Goal: Information Seeking & Learning: Learn about a topic

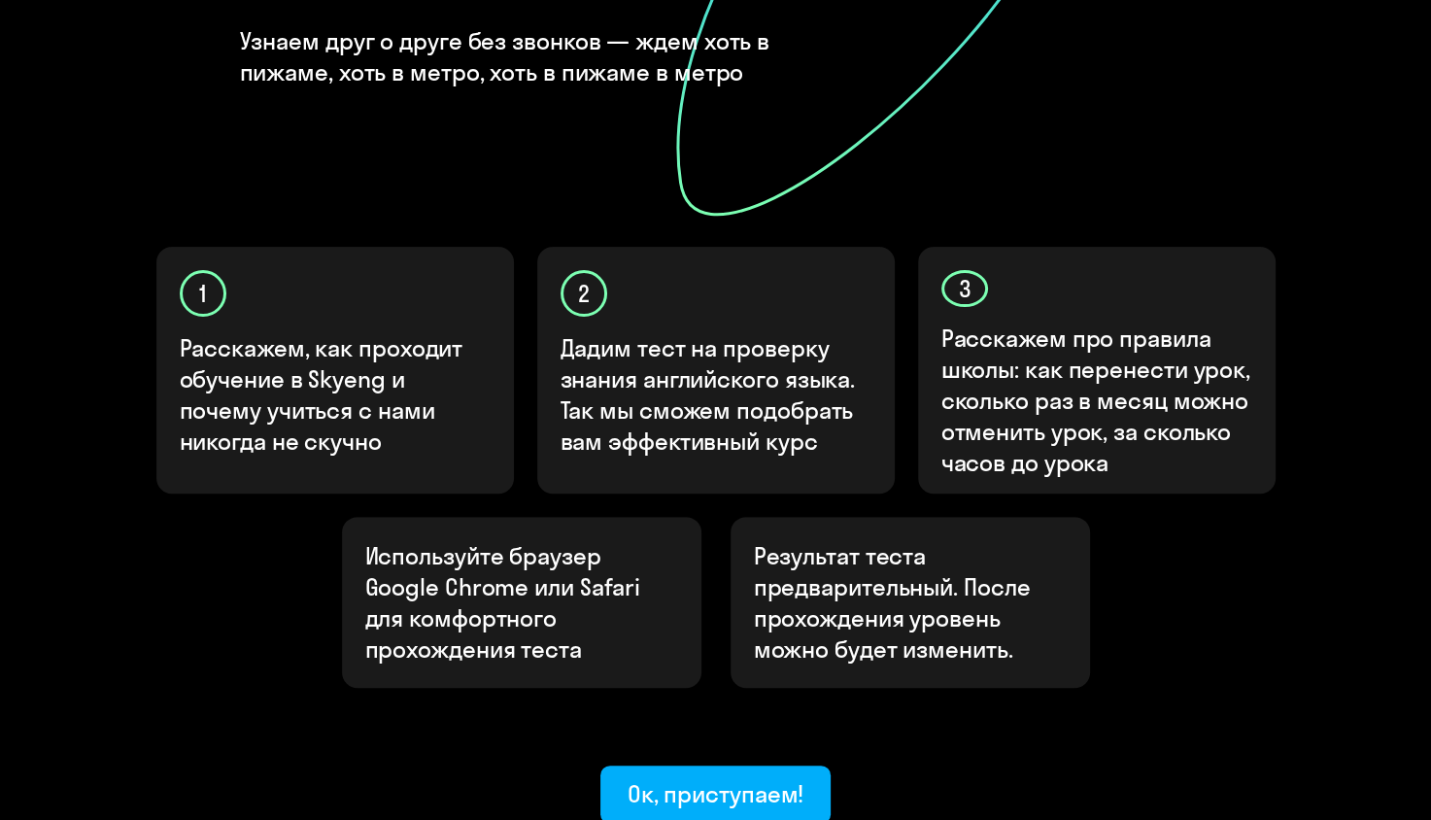
scroll to position [486, 0]
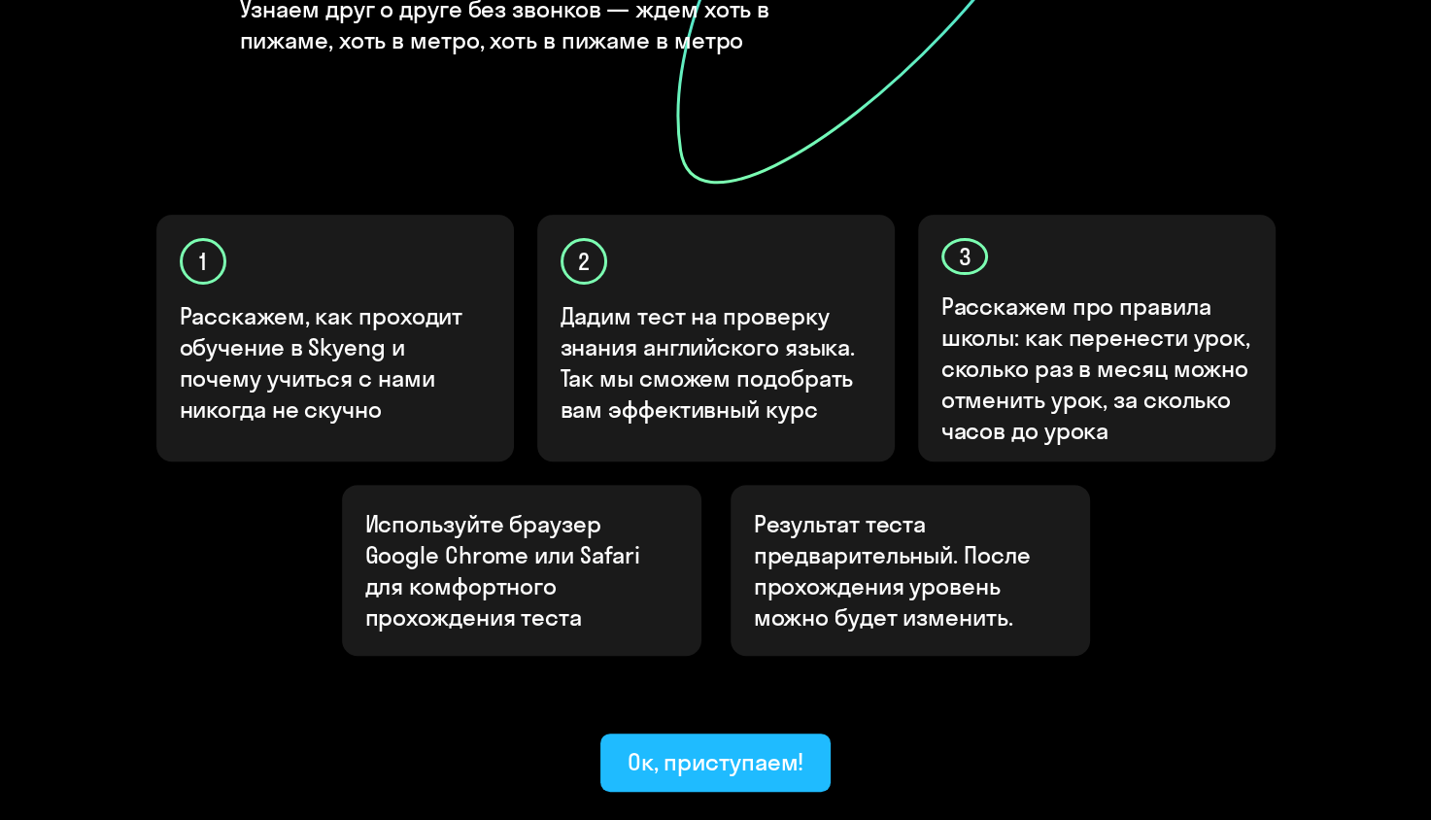
click at [626, 733] on button "Ок, приступаем!" at bounding box center [715, 762] width 231 height 58
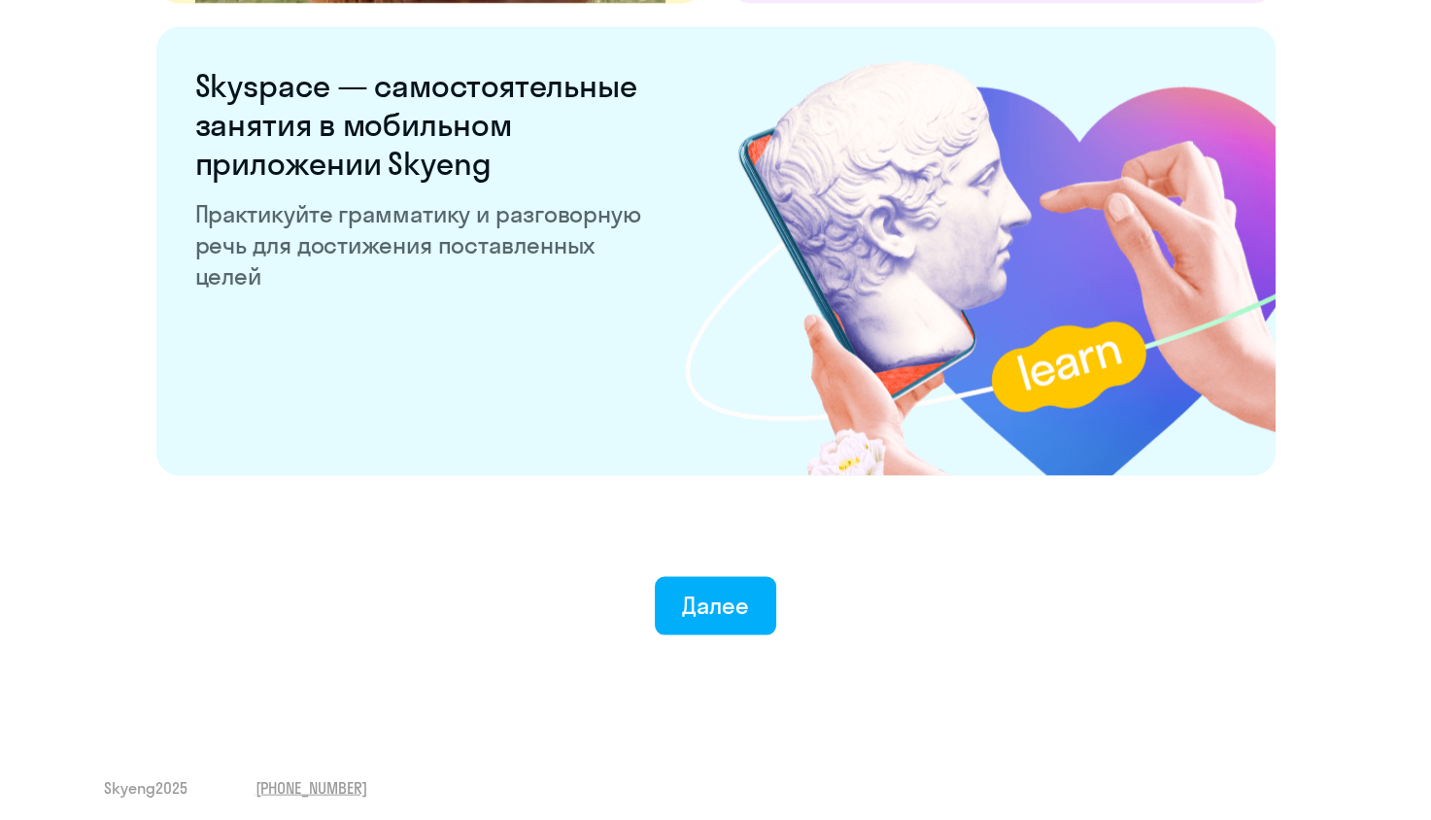
scroll to position [3682, 0]
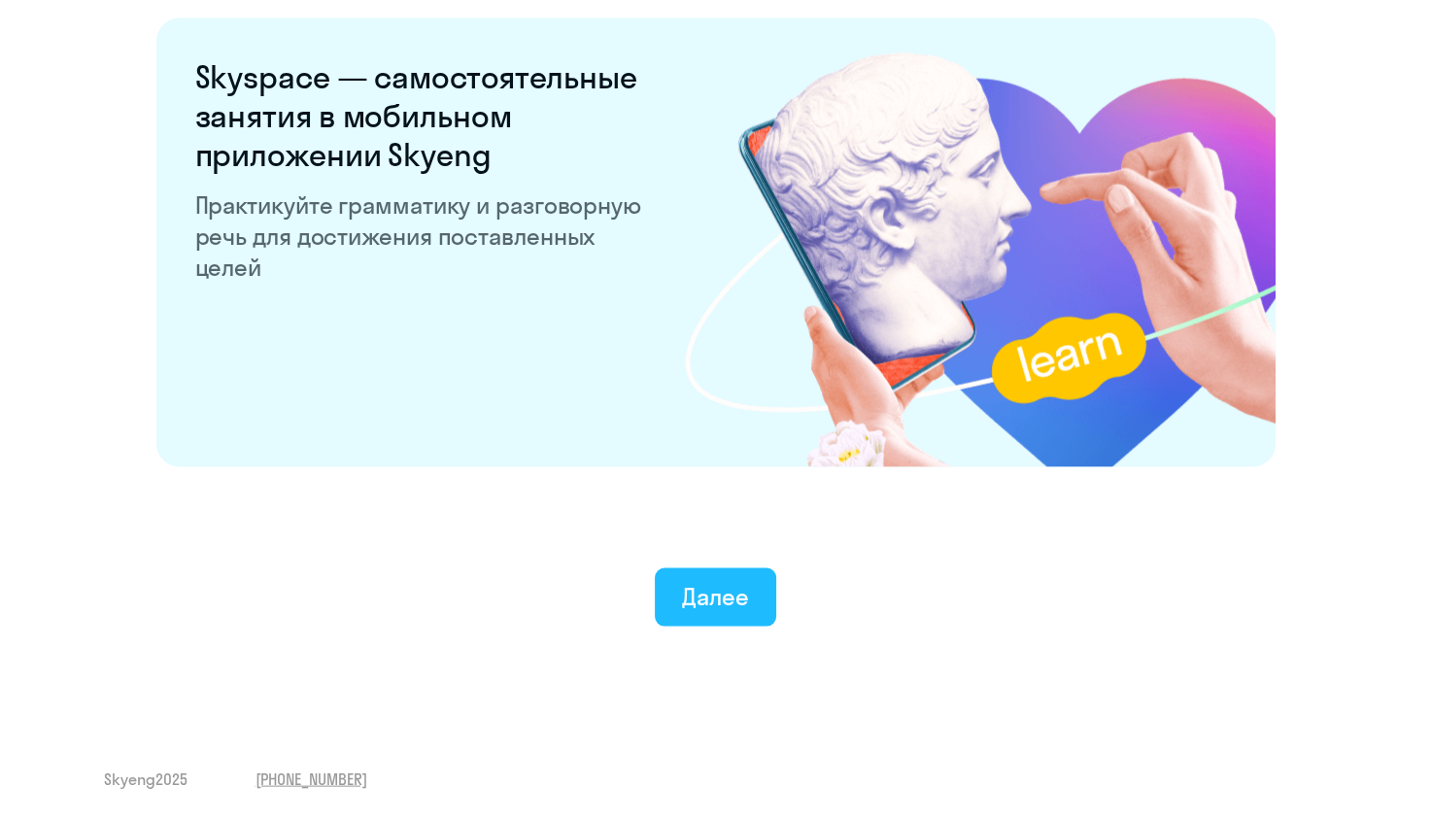
click at [707, 610] on div "Далее" at bounding box center [715, 596] width 67 height 31
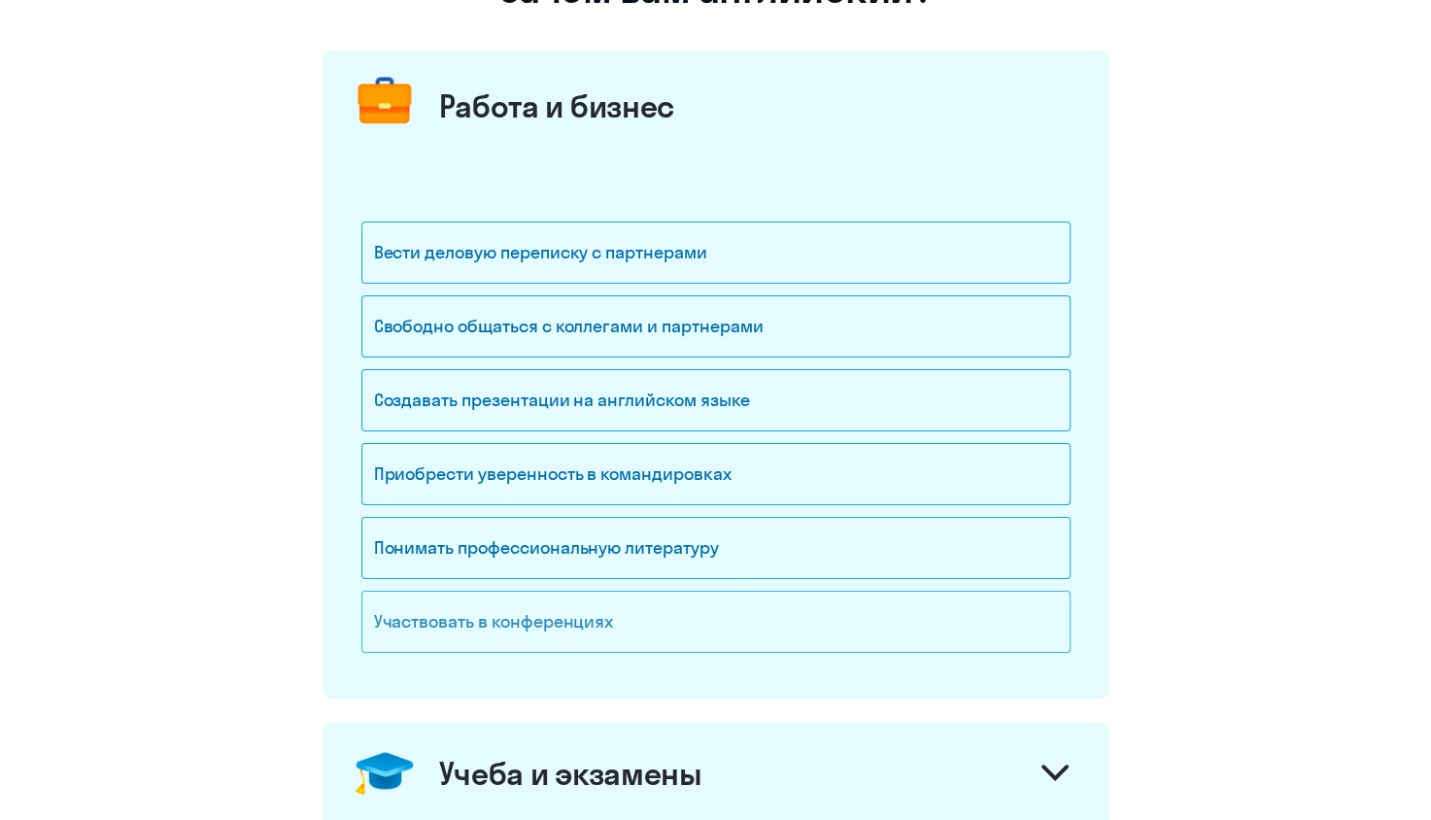
scroll to position [194, 0]
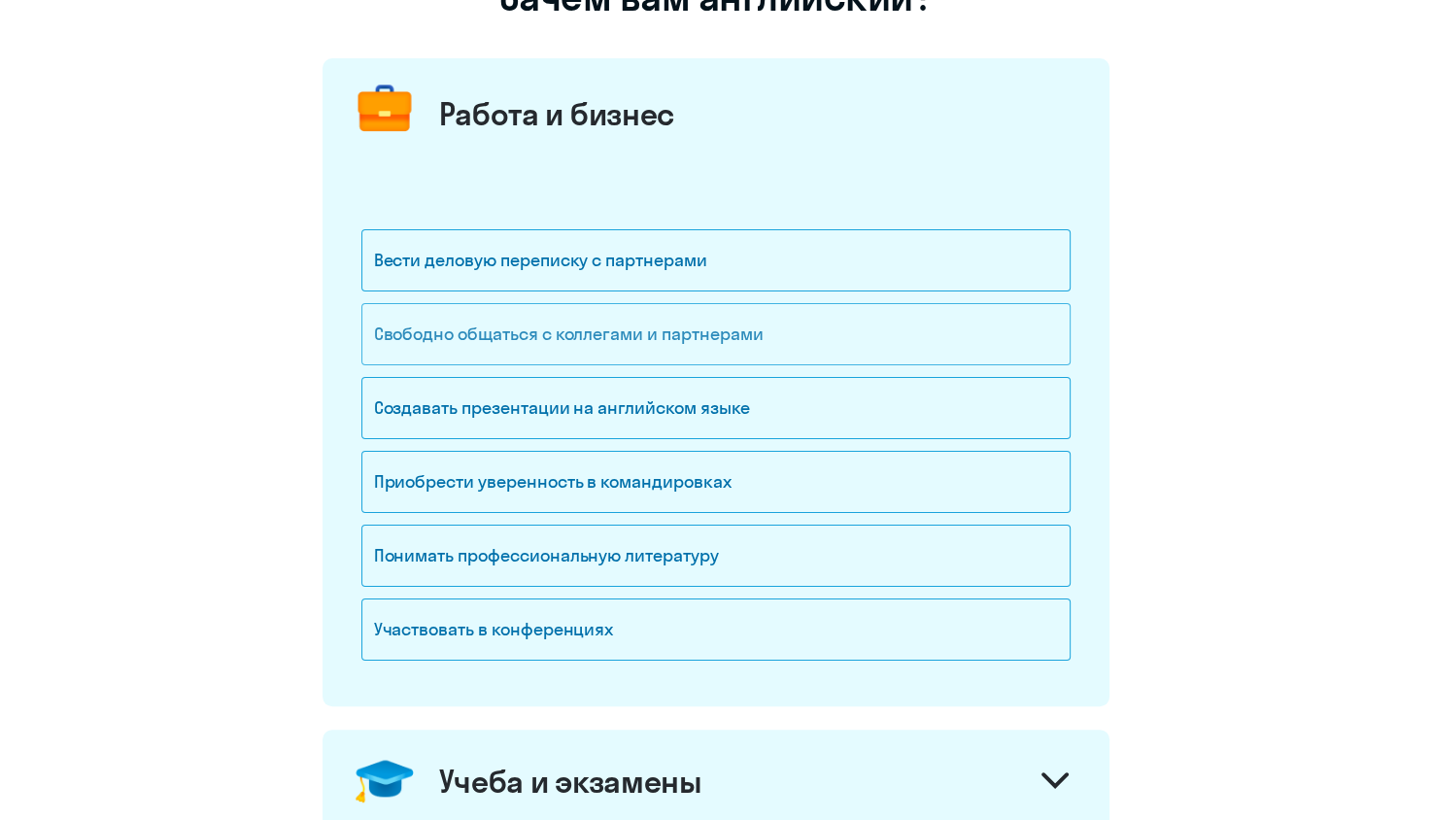
click at [659, 328] on div "Свободно общаться с коллегами и партнерами" at bounding box center [715, 334] width 709 height 62
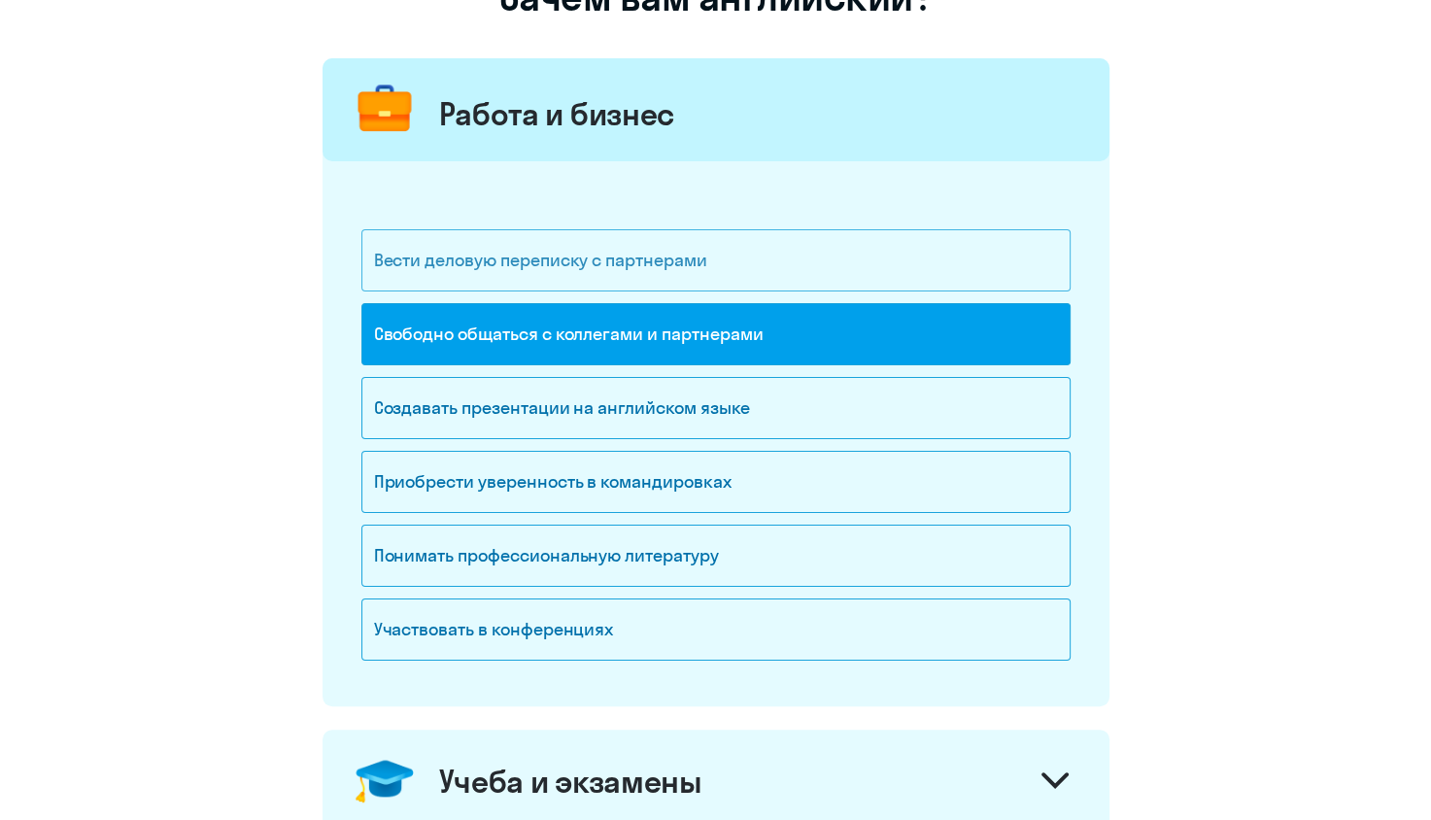
drag, startPoint x: 599, startPoint y: 242, endPoint x: 604, endPoint y: 254, distance: 12.6
click at [600, 245] on div "Вести деловую переписку с партнерами" at bounding box center [715, 260] width 709 height 62
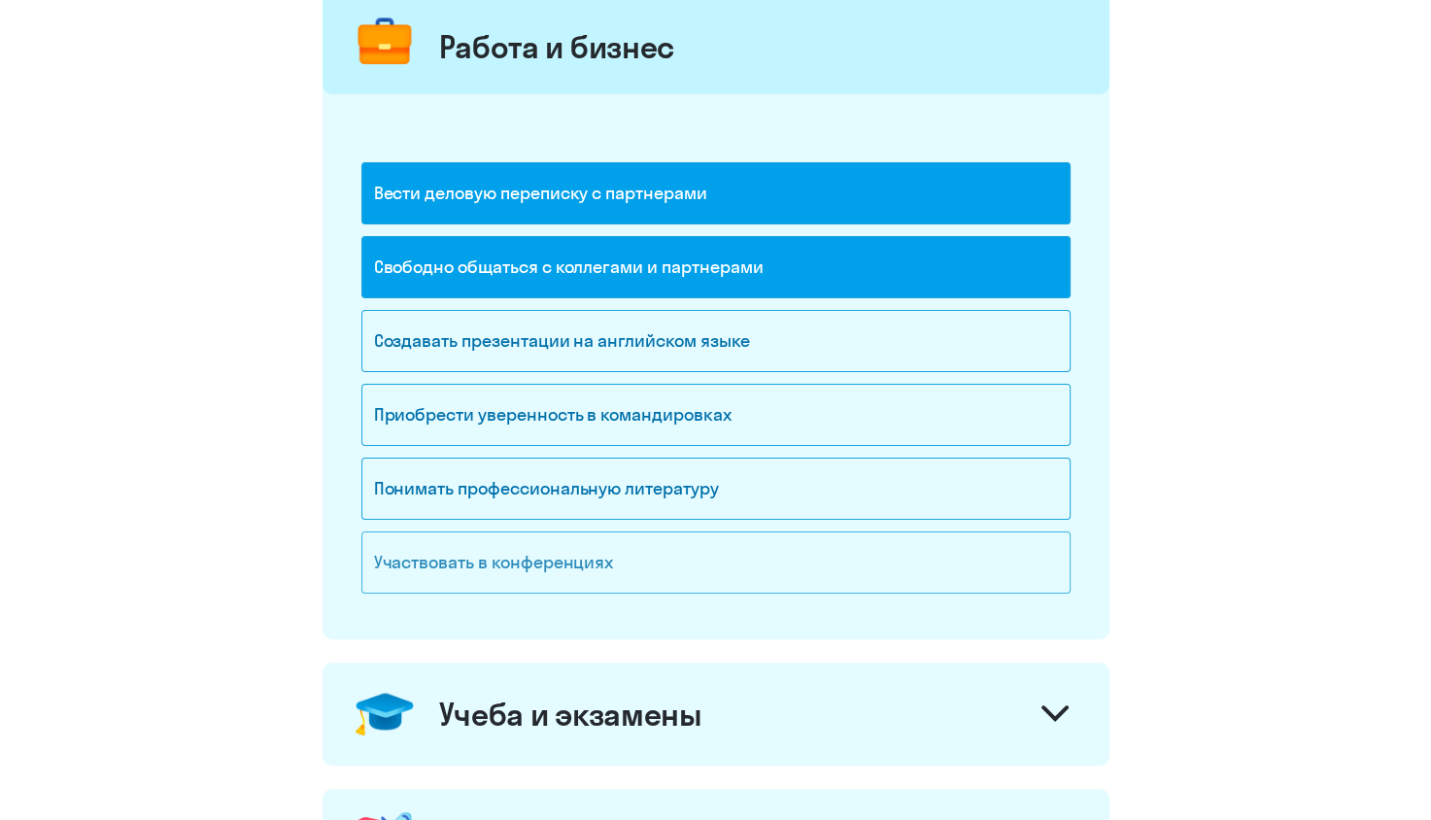
scroll to position [291, 0]
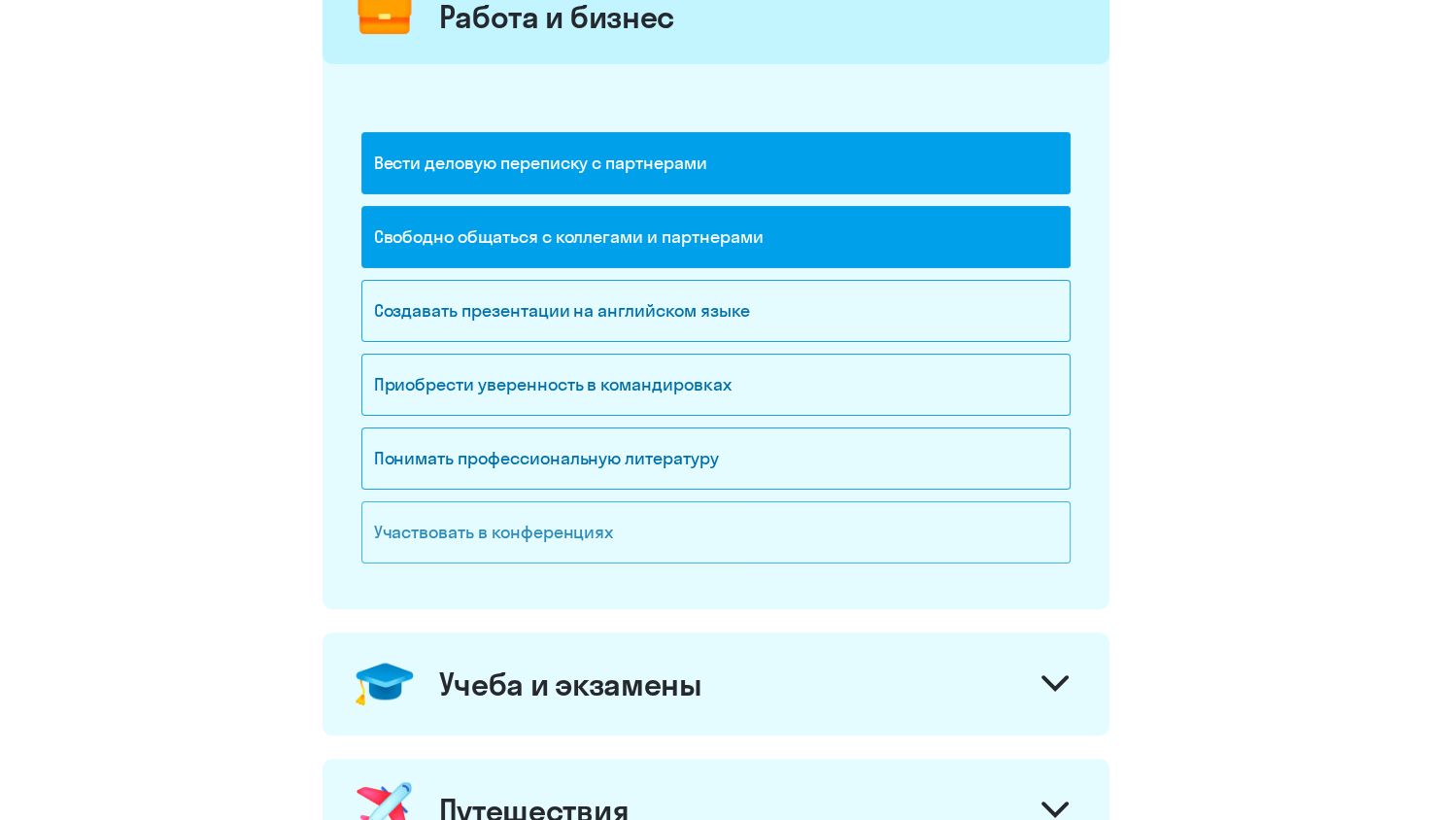
click at [583, 524] on div "Участвовать в конференциях" at bounding box center [715, 532] width 709 height 62
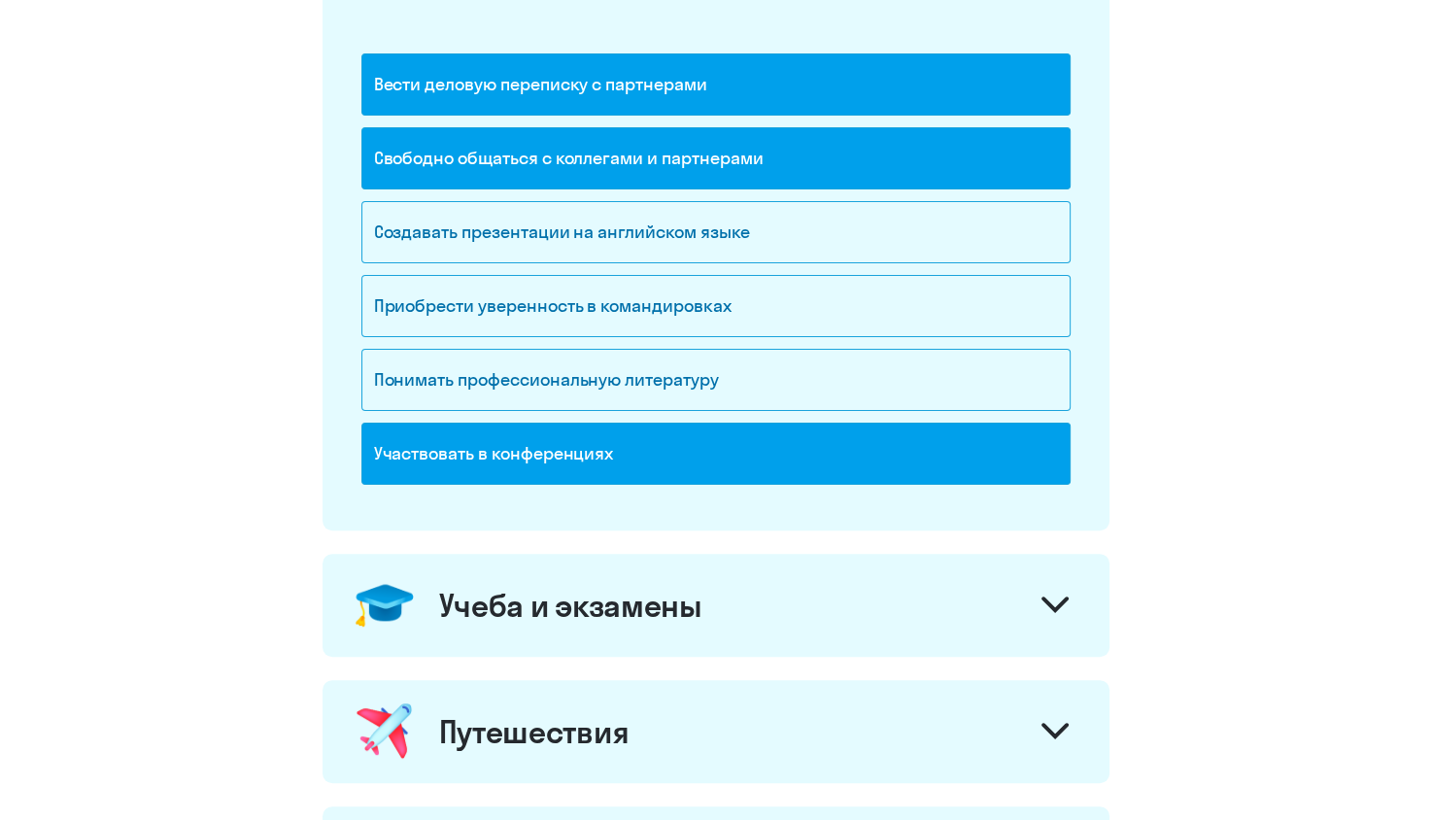
scroll to position [777, 0]
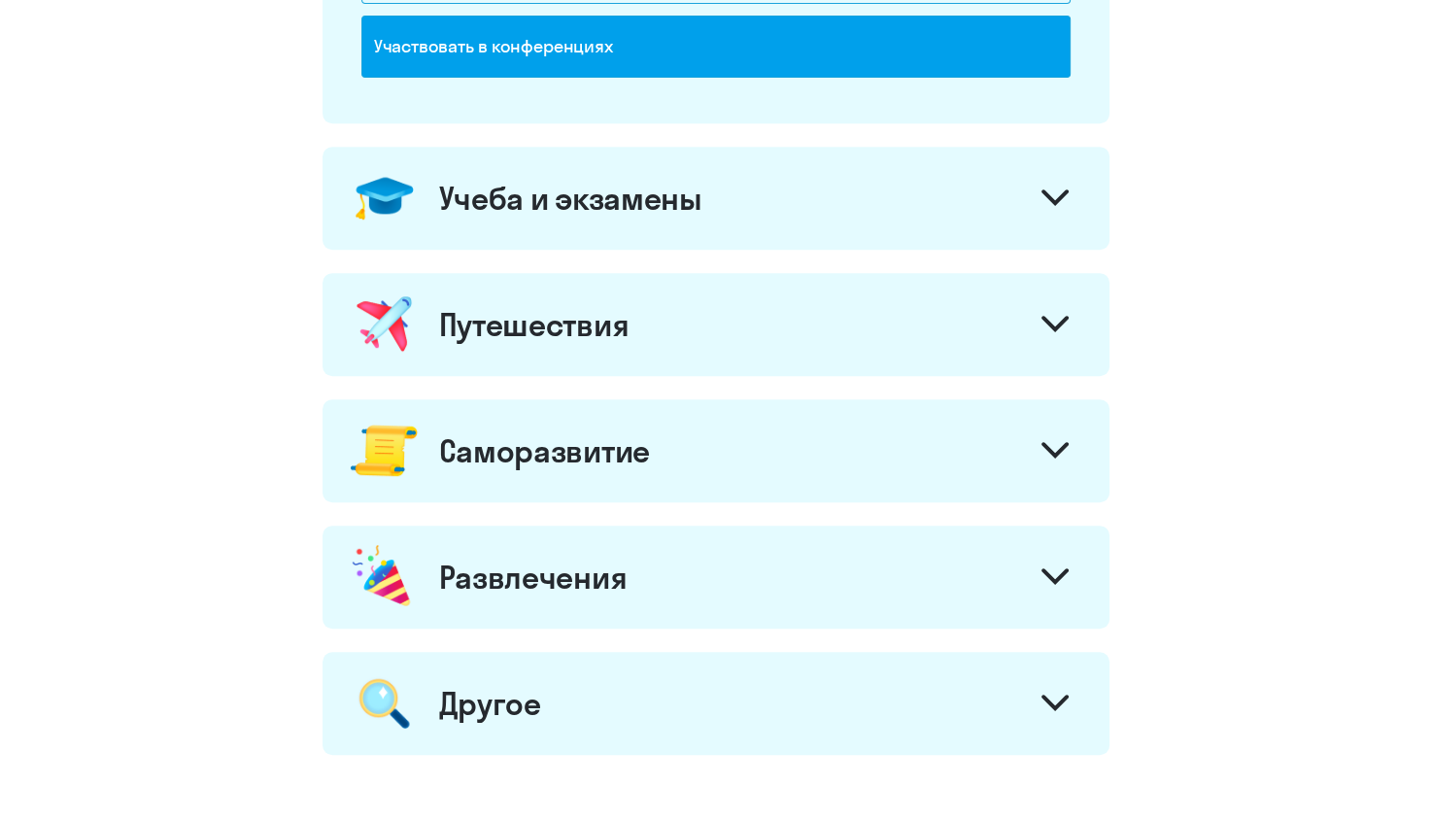
click at [1058, 194] on icon at bounding box center [1054, 197] width 23 height 12
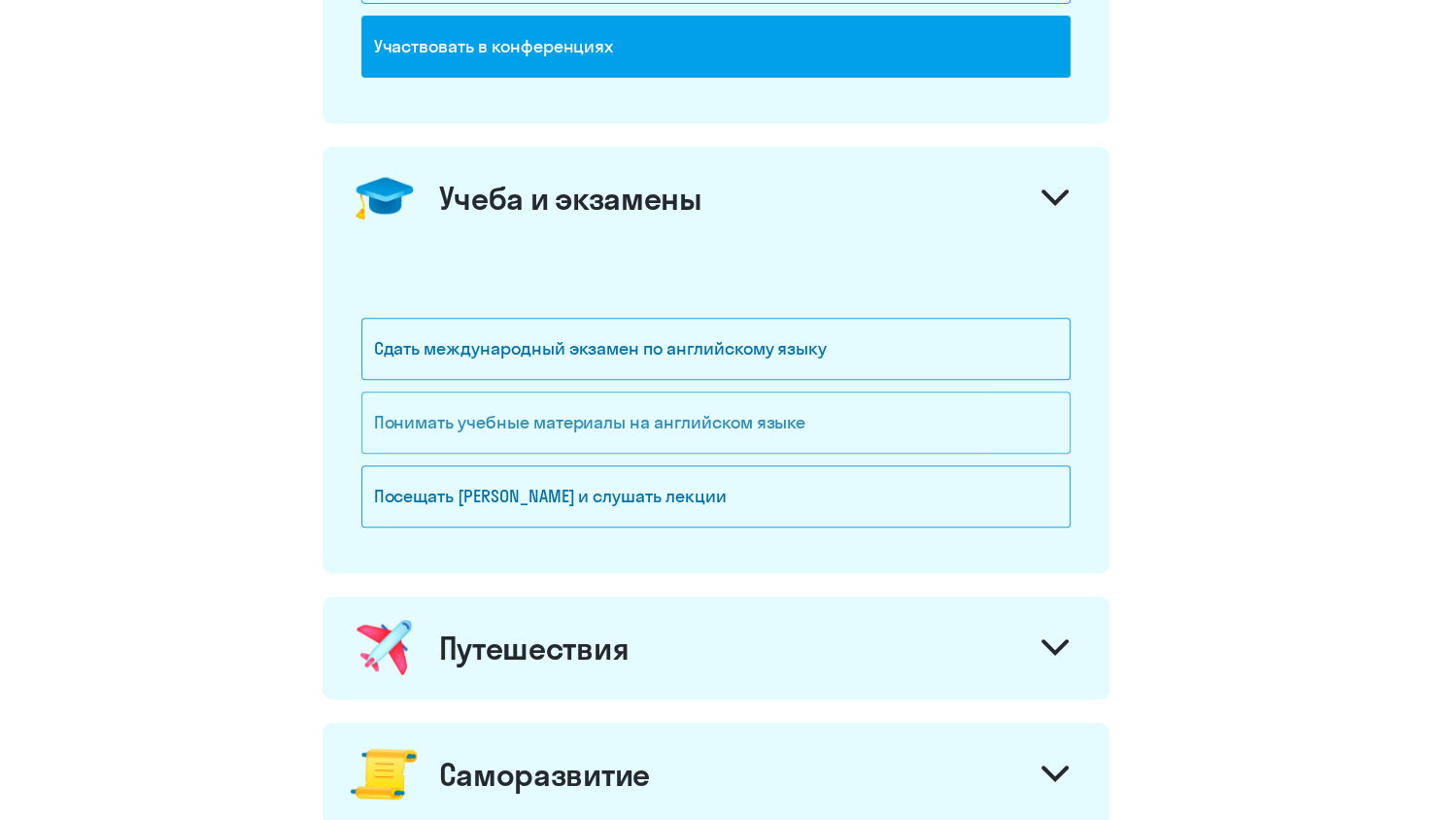
click at [548, 427] on div "Понимать учебные материалы на английском языке" at bounding box center [715, 422] width 709 height 62
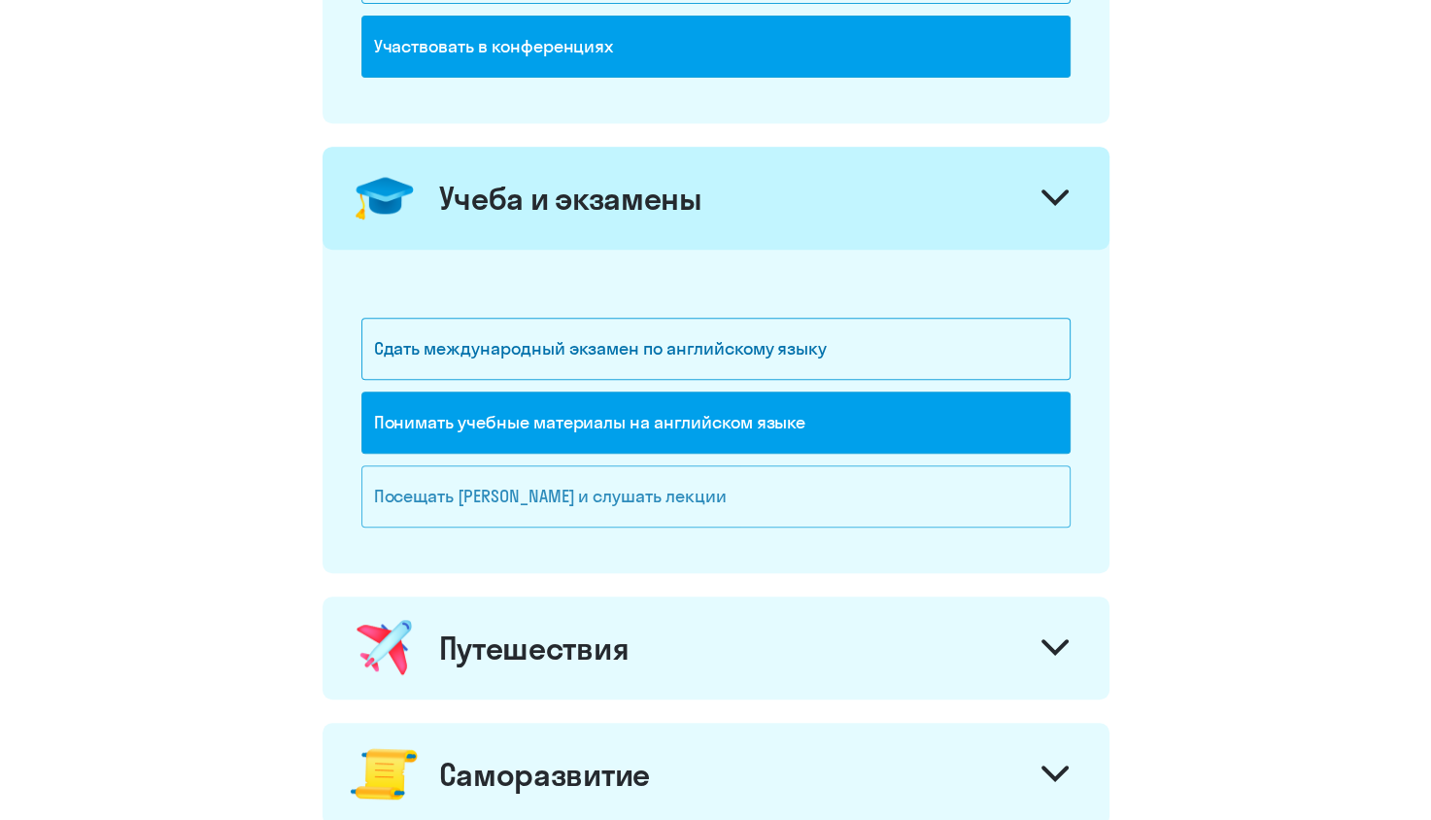
click at [559, 480] on div "Посещать [PERSON_NAME] и слушать лекции" at bounding box center [715, 496] width 709 height 62
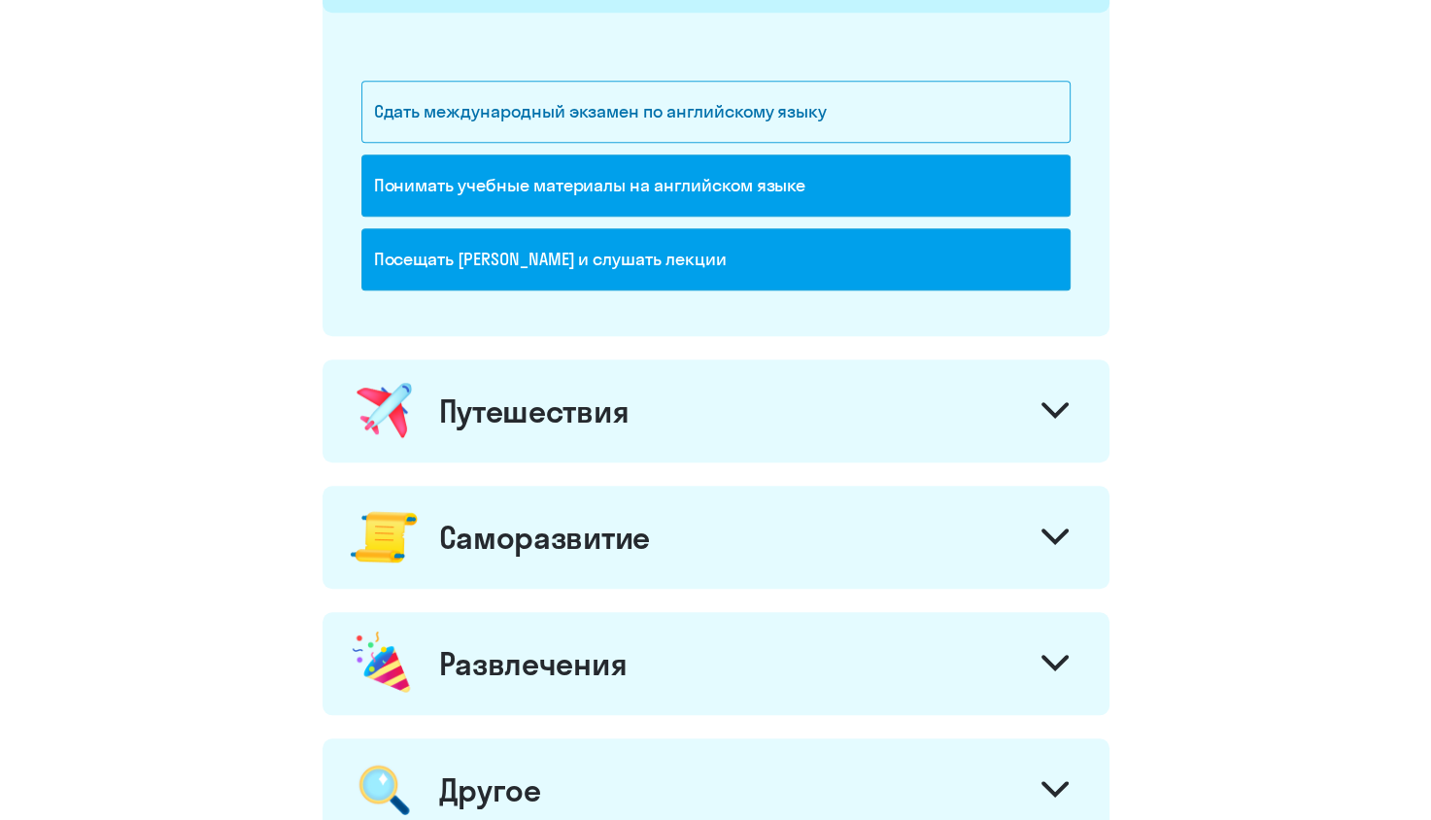
scroll to position [1263, 0]
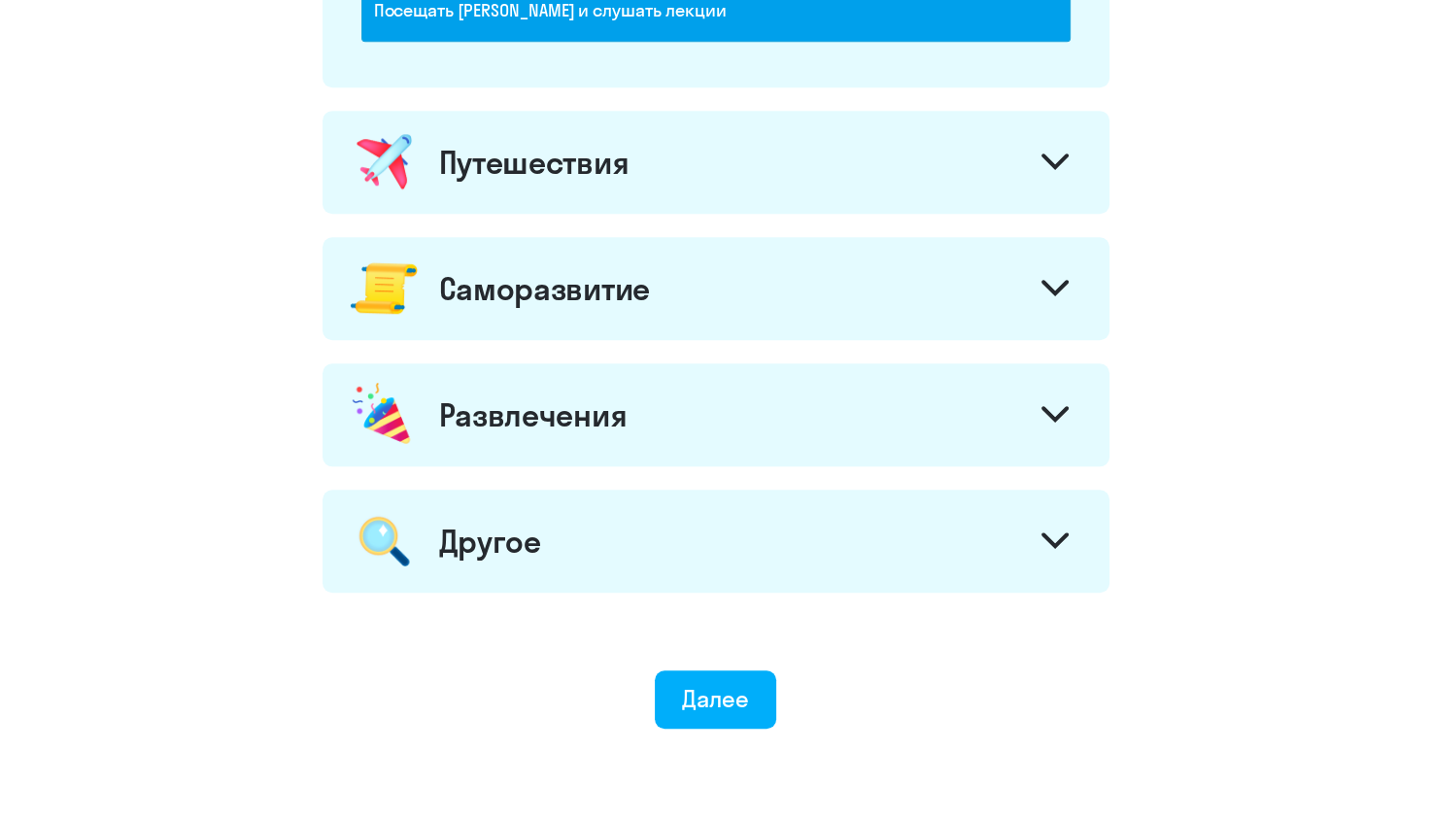
click at [1061, 148] on div at bounding box center [1055, 164] width 47 height 47
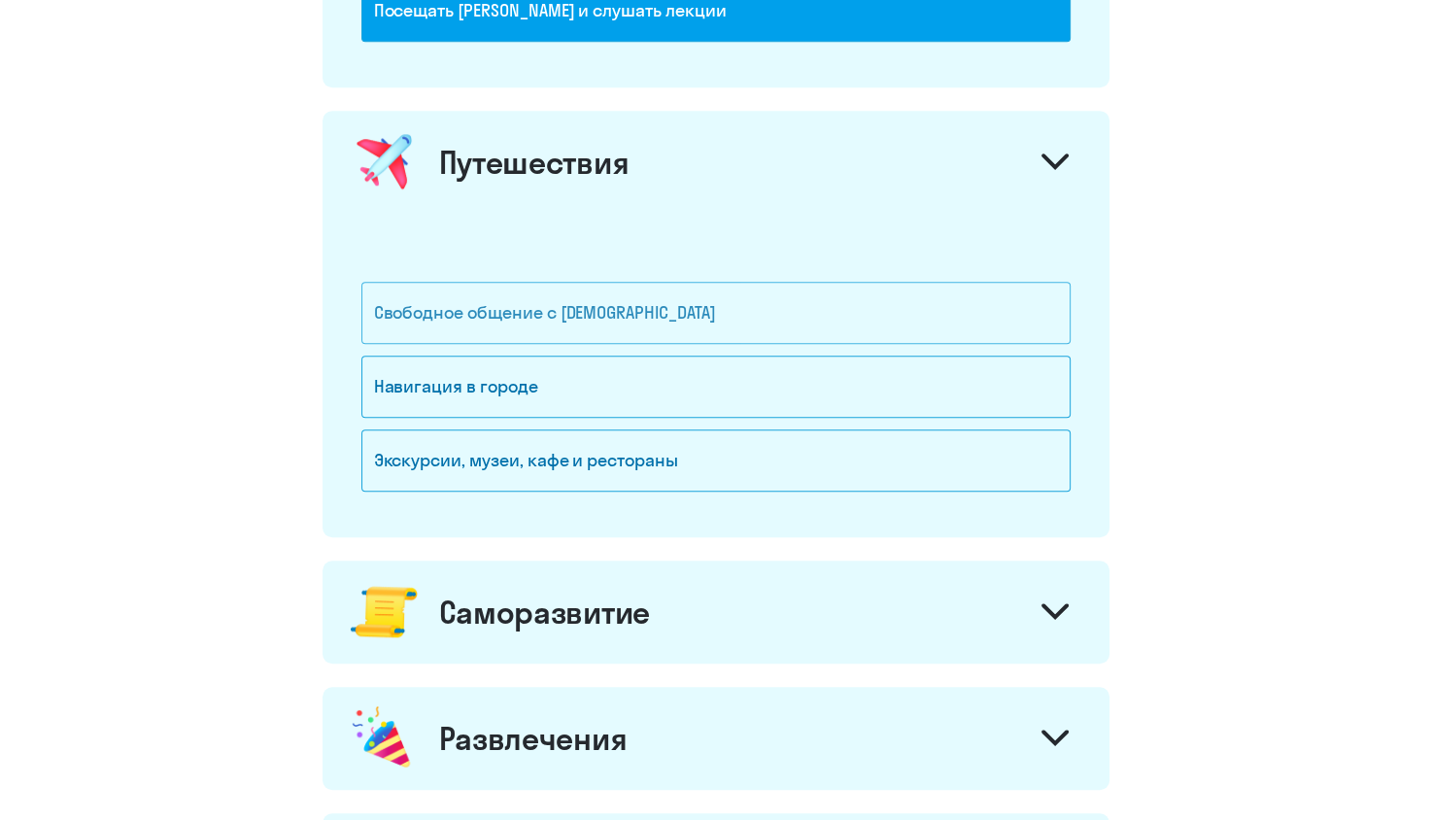
click at [677, 315] on div "Свободное общение с [DEMOGRAPHIC_DATA]" at bounding box center [715, 313] width 709 height 62
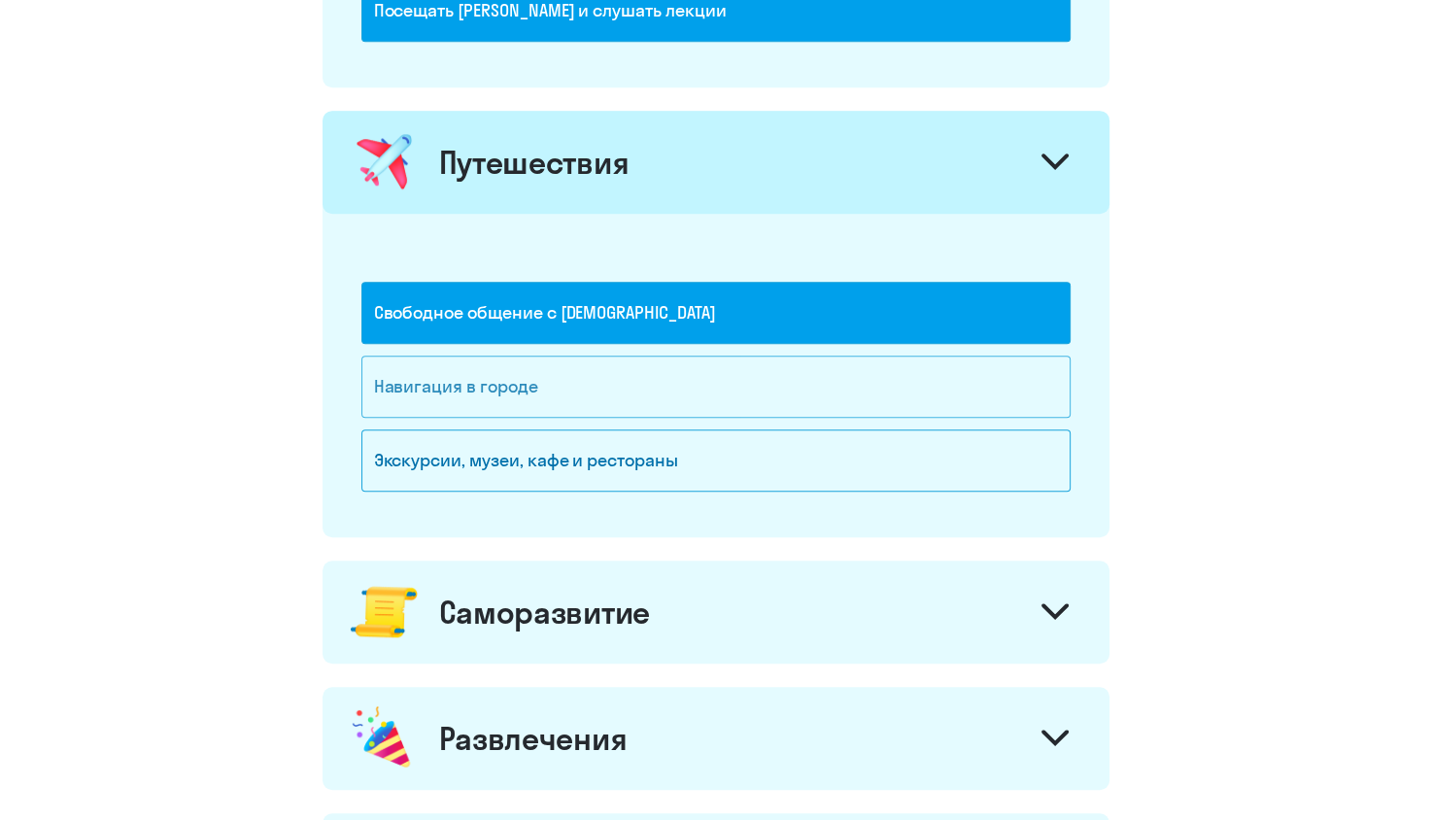
click at [553, 404] on div "Навигация в городе" at bounding box center [715, 387] width 709 height 62
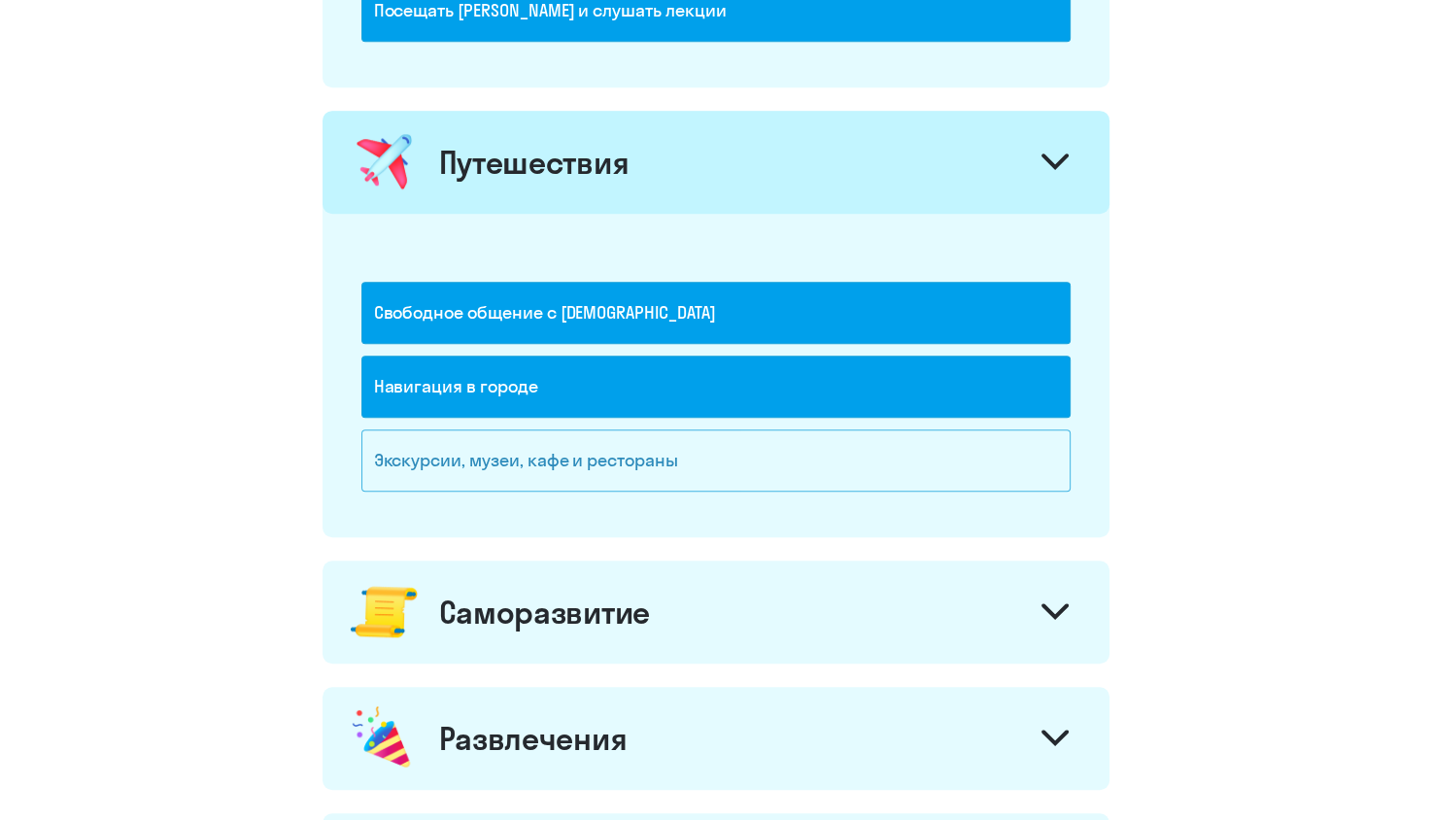
click at [563, 439] on div "Экскурсии, музеи, кафе и рестораны" at bounding box center [715, 460] width 709 height 62
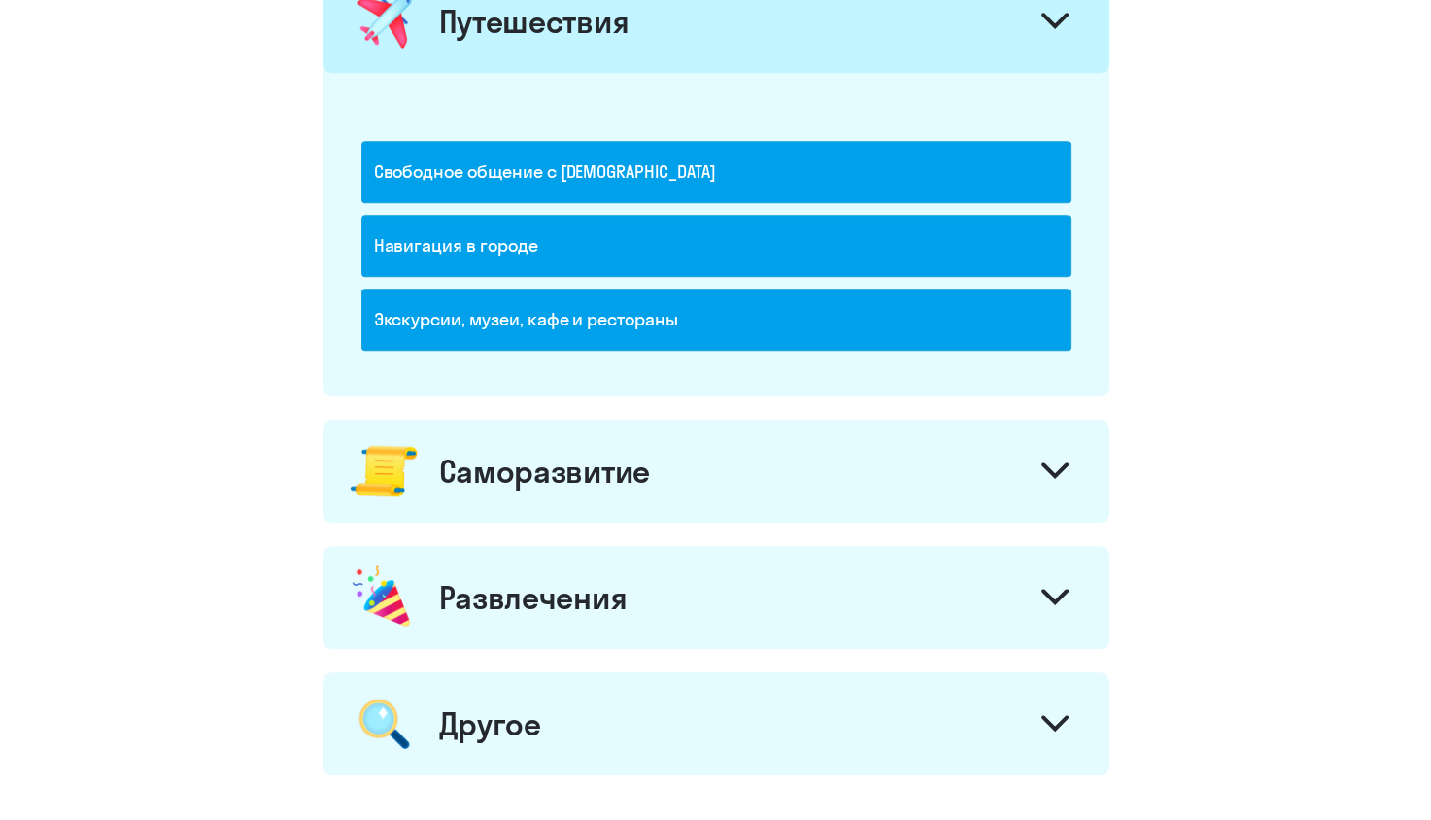
scroll to position [1676, 0]
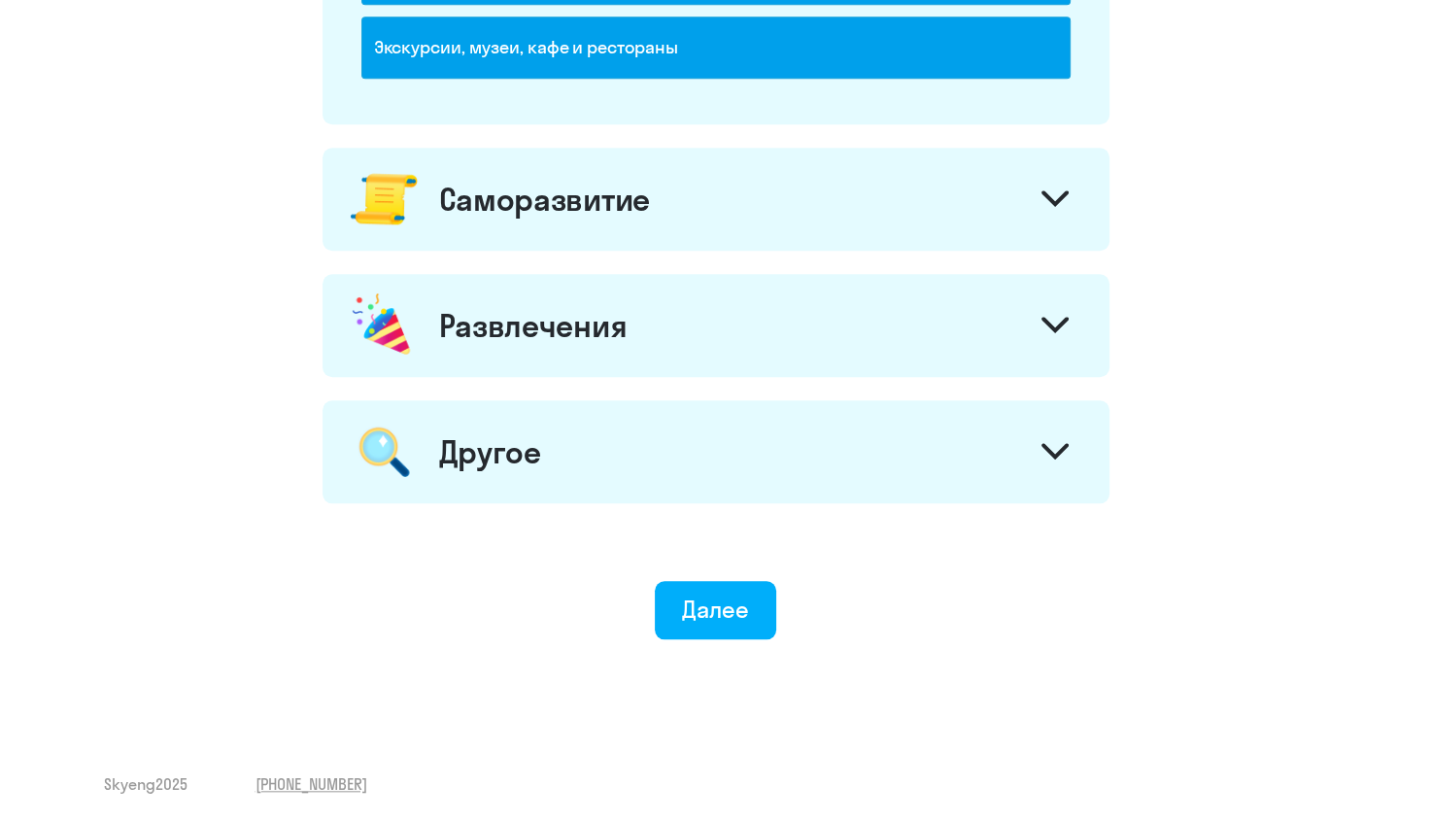
click at [1061, 208] on div at bounding box center [1055, 201] width 47 height 47
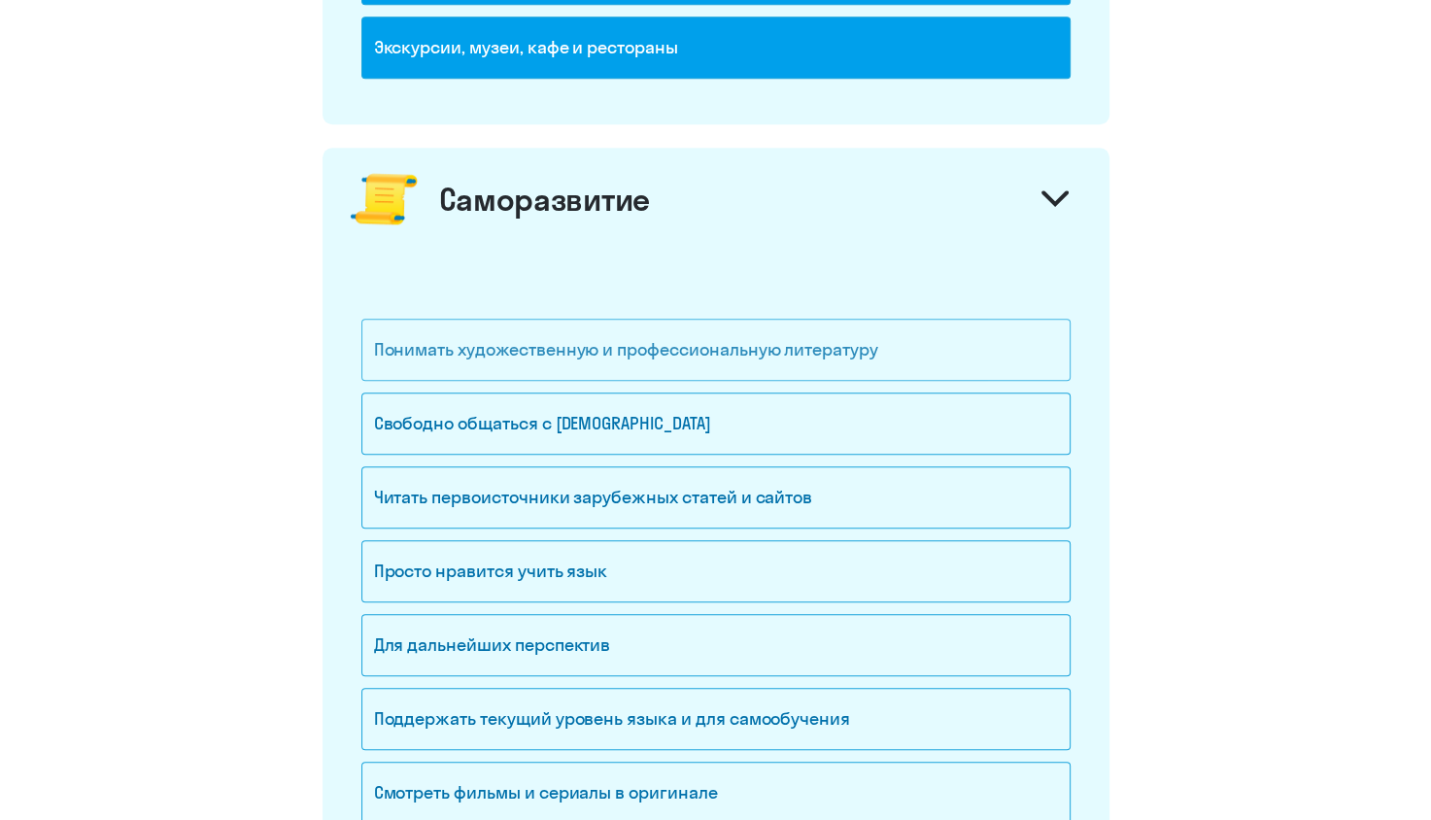
click at [711, 348] on div "Понимать художественную и профессиональную литературу" at bounding box center [715, 350] width 709 height 62
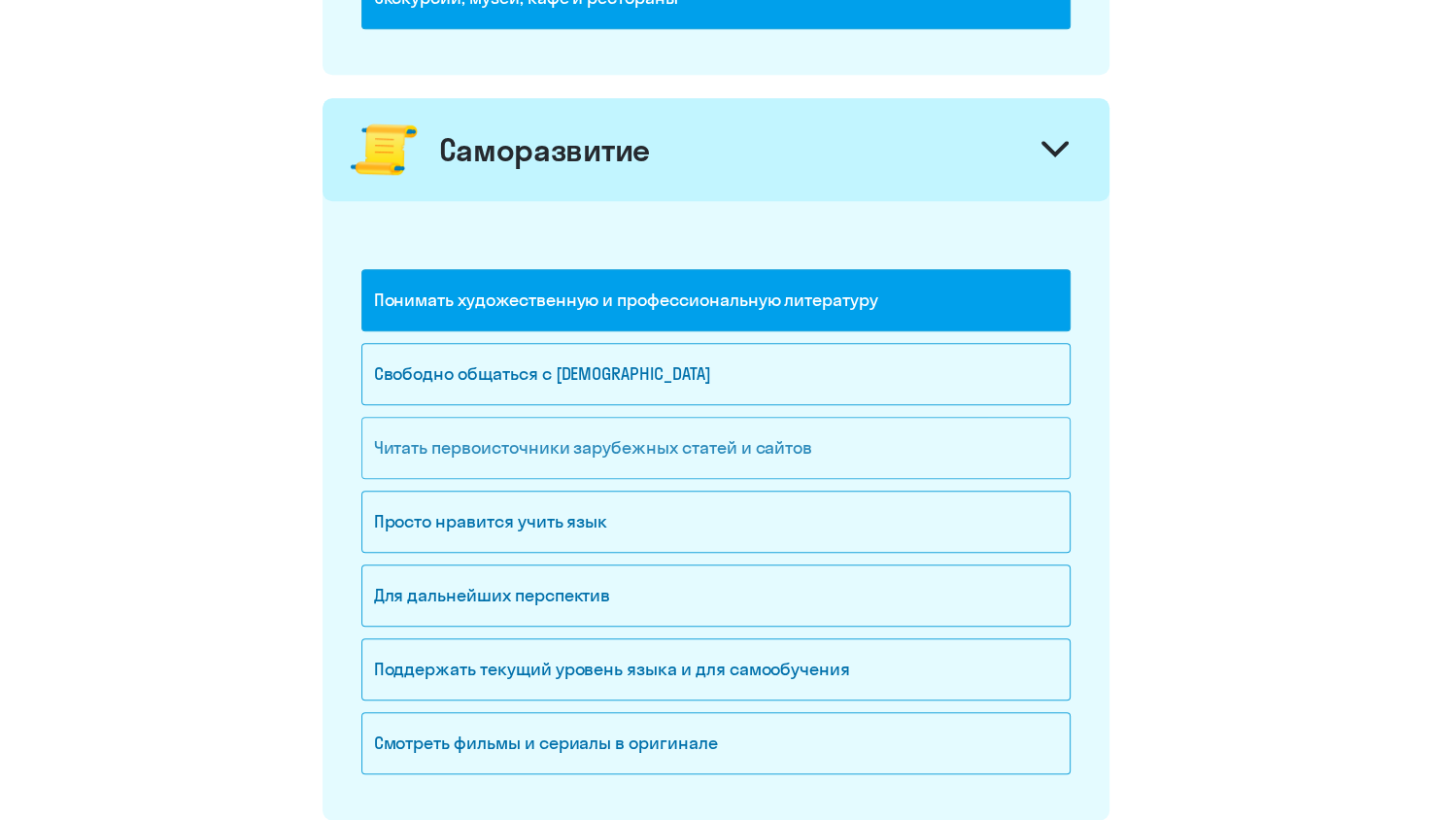
scroll to position [1773, 0]
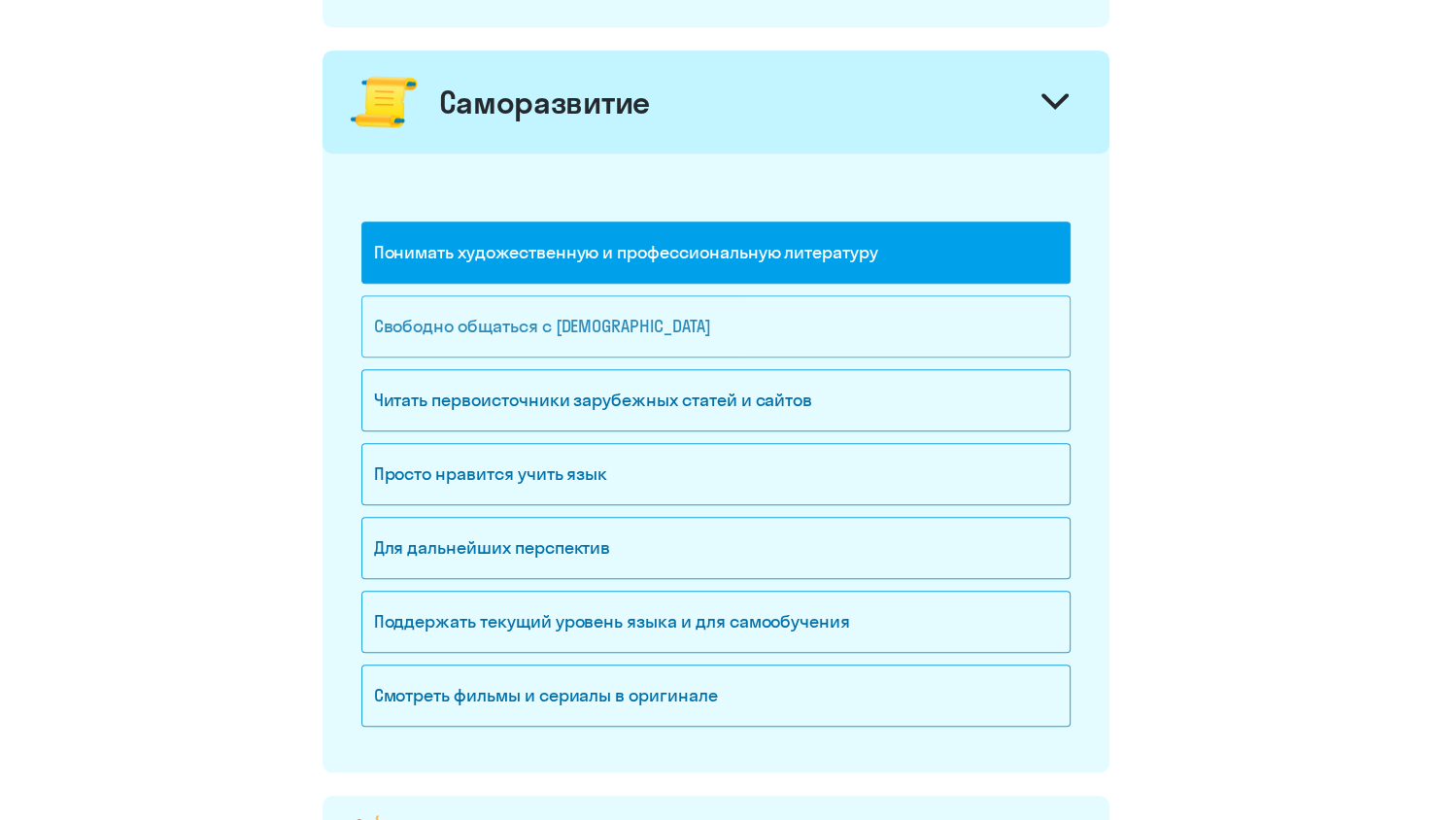
click at [652, 321] on div "Свободно общаться с [DEMOGRAPHIC_DATA]" at bounding box center [715, 326] width 709 height 62
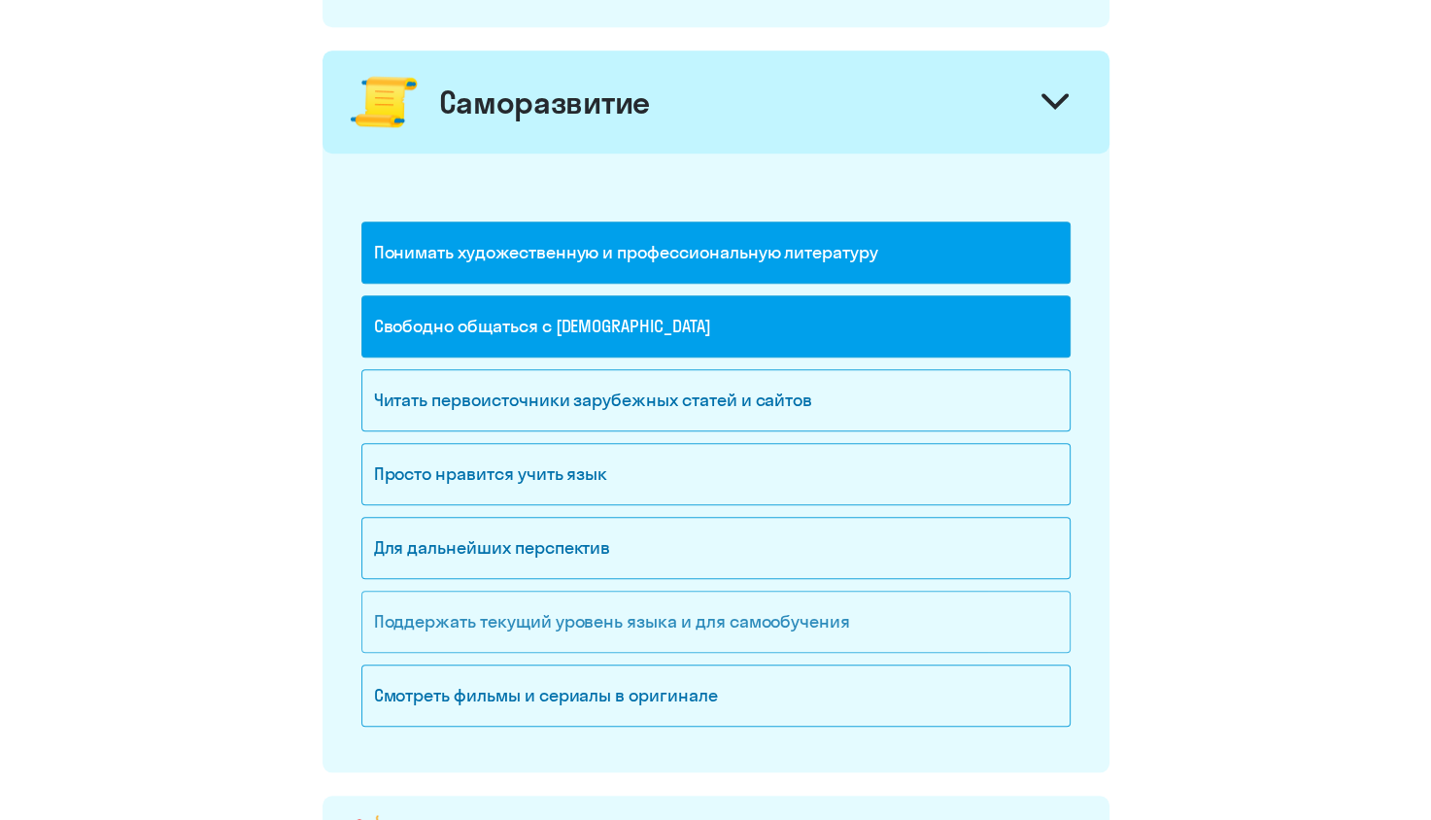
click at [747, 610] on div "Поддержать текущий уровень языка и для cамообучения" at bounding box center [715, 622] width 709 height 62
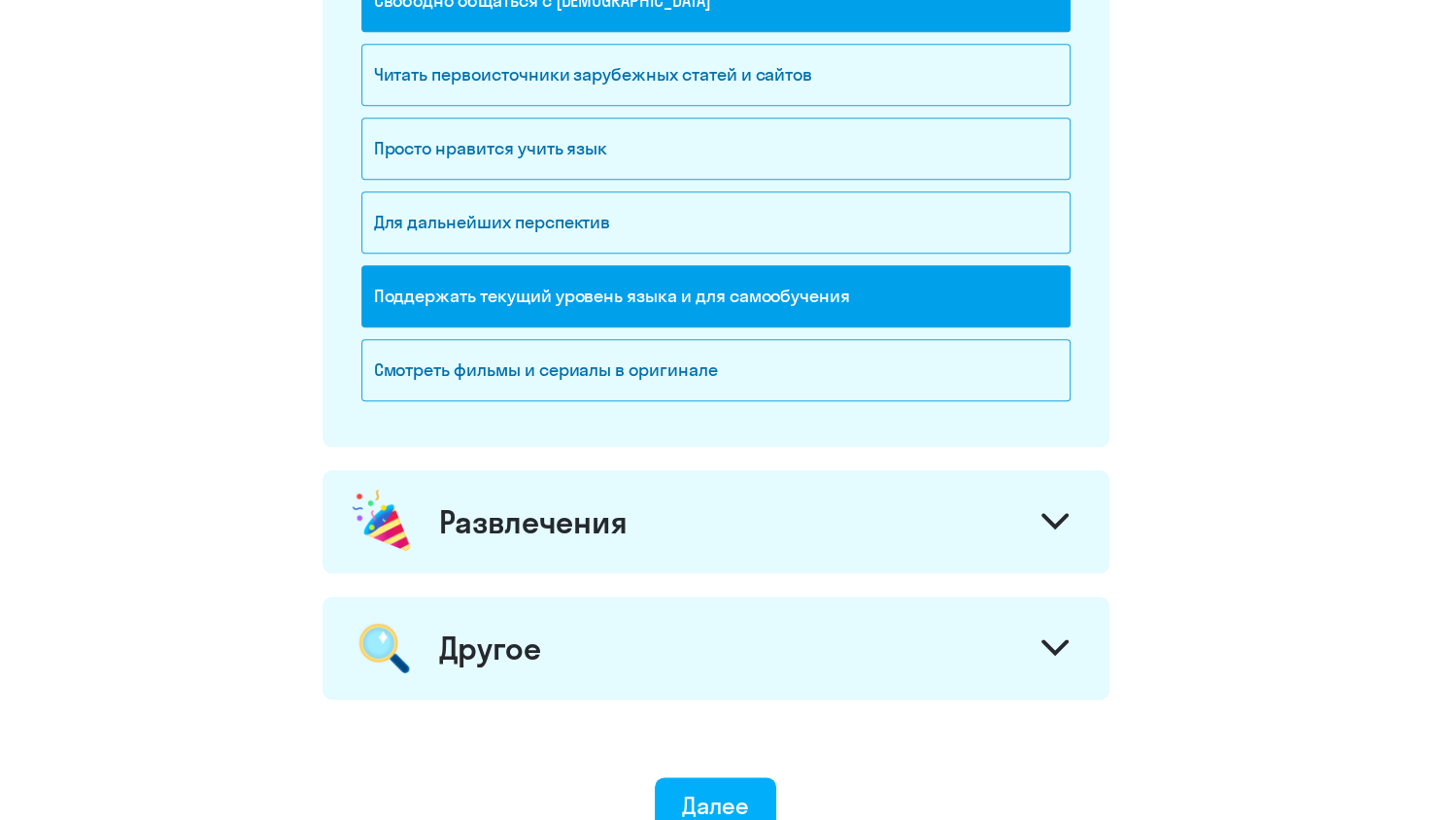
scroll to position [2161, 0]
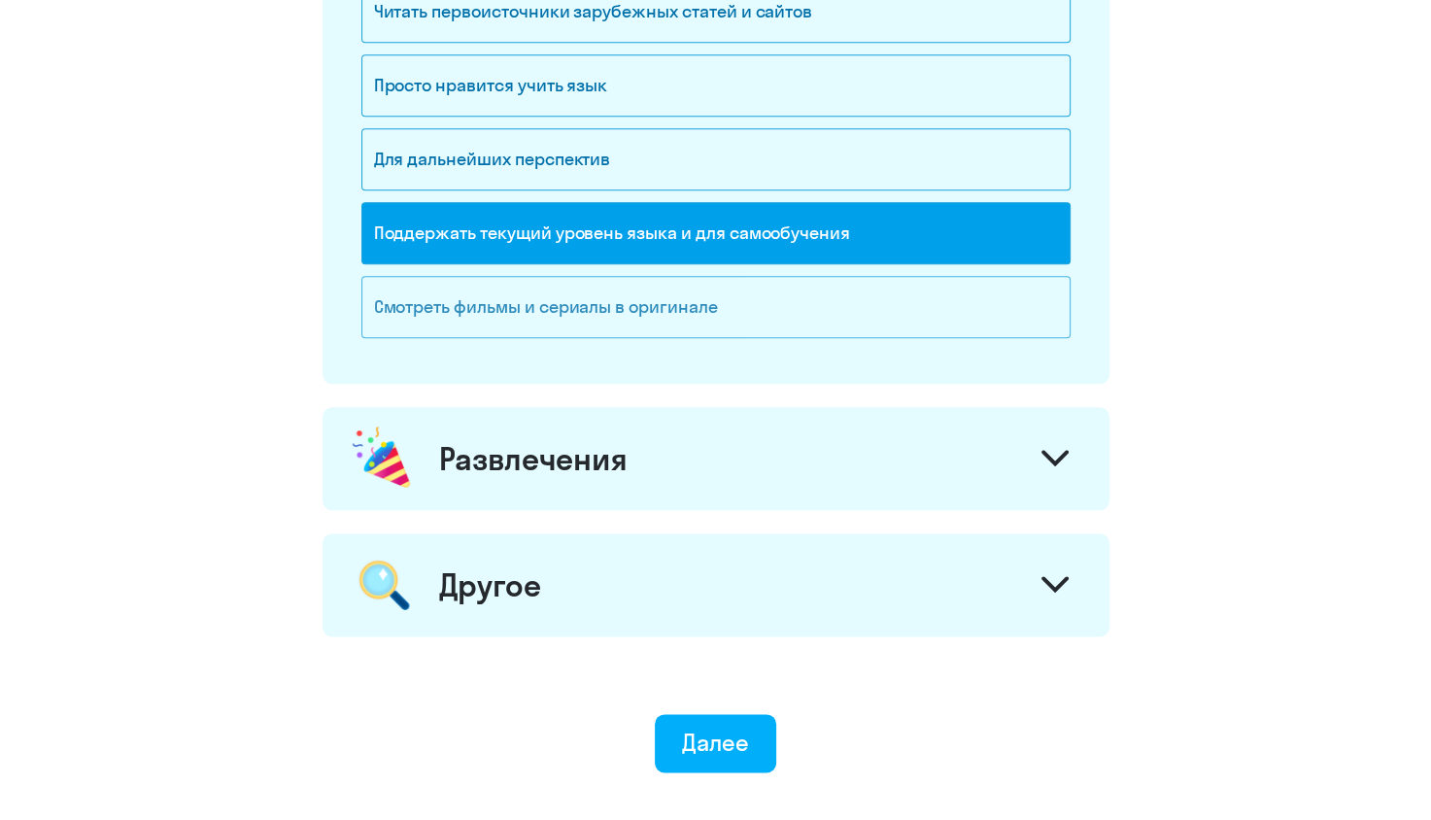
click at [706, 304] on div "Смотреть фильмы и сериалы в оригинале" at bounding box center [715, 307] width 709 height 62
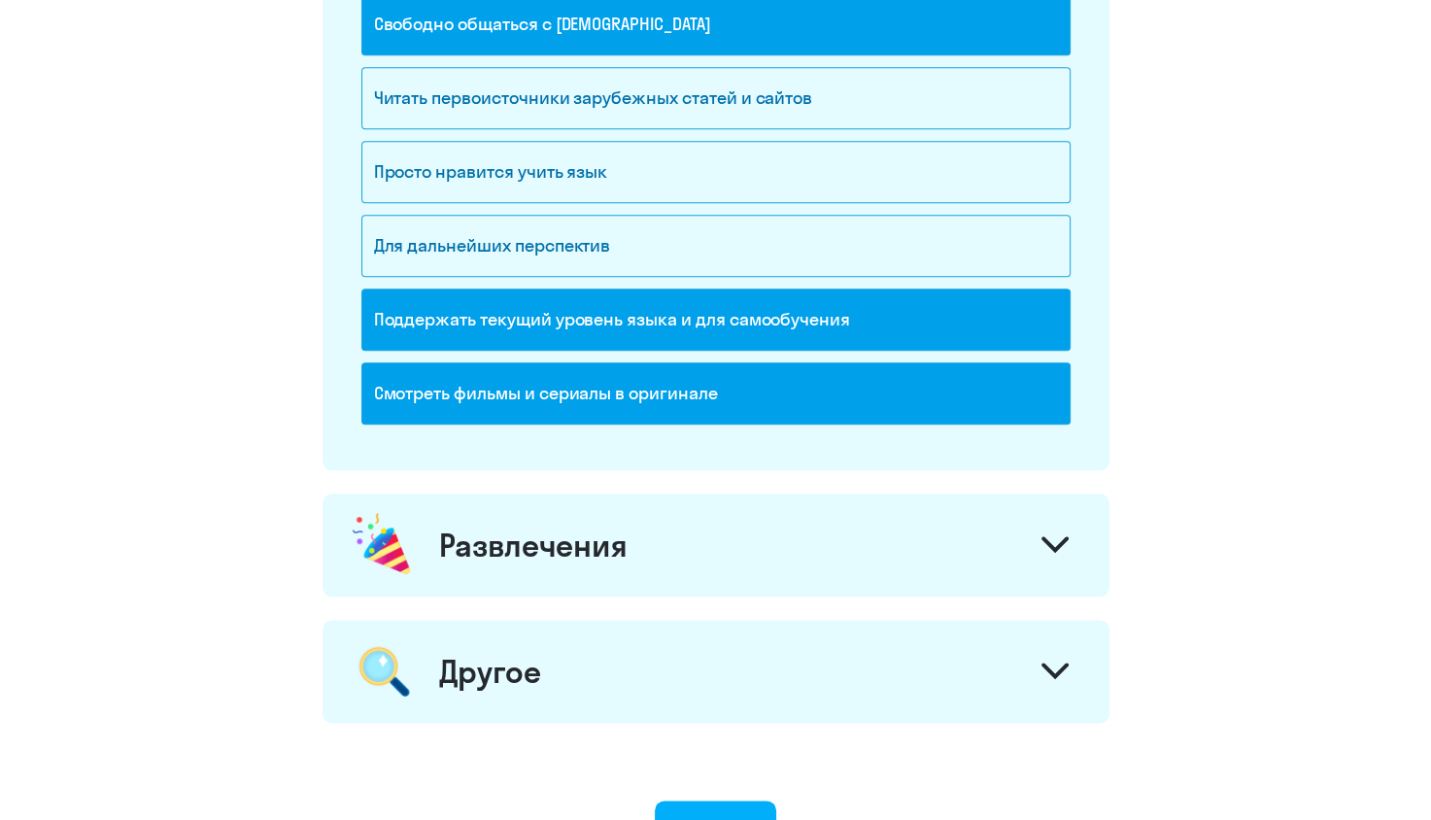
scroll to position [2064, 0]
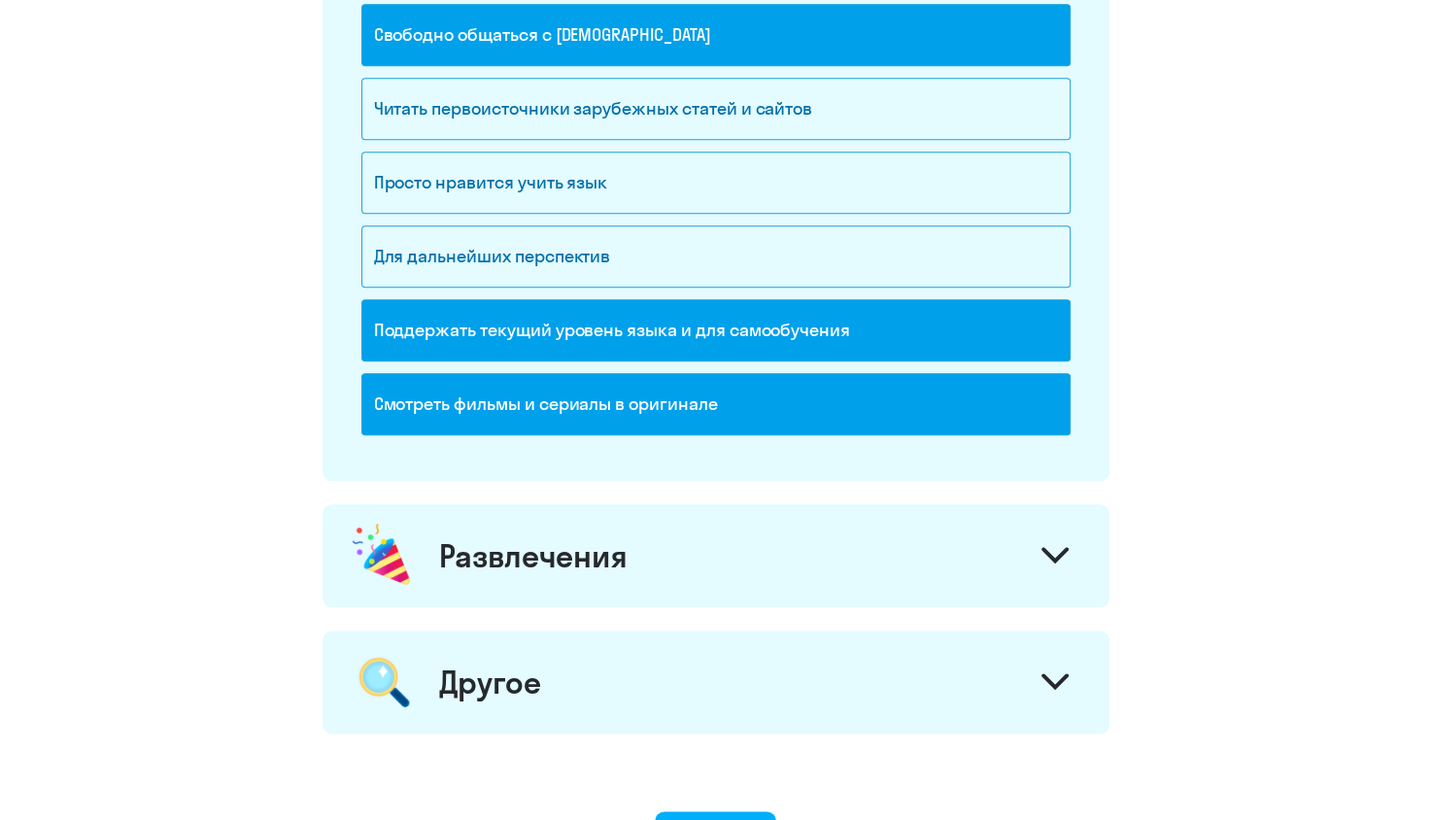
click at [1066, 548] on icon at bounding box center [1054, 555] width 27 height 17
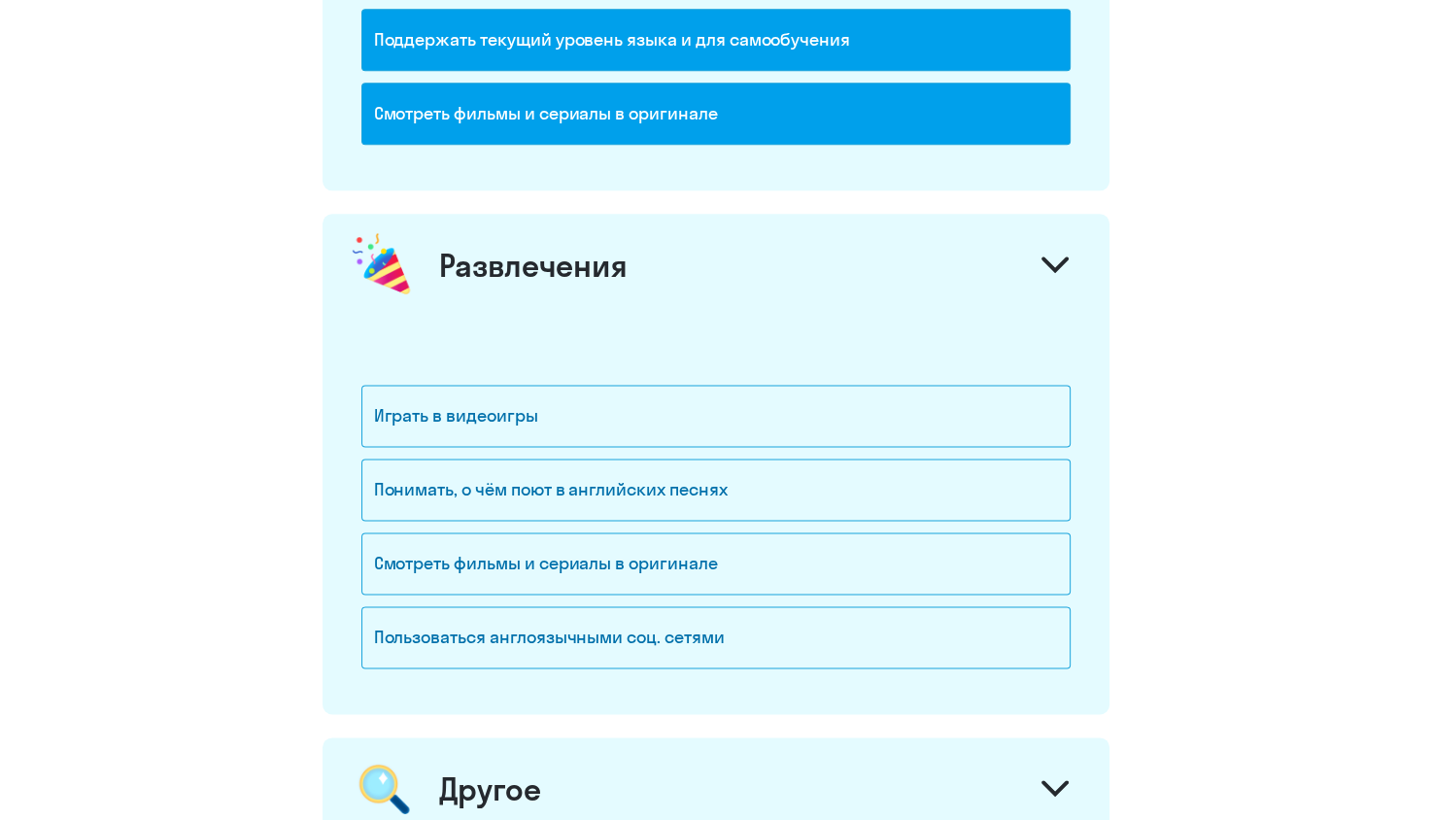
scroll to position [2356, 0]
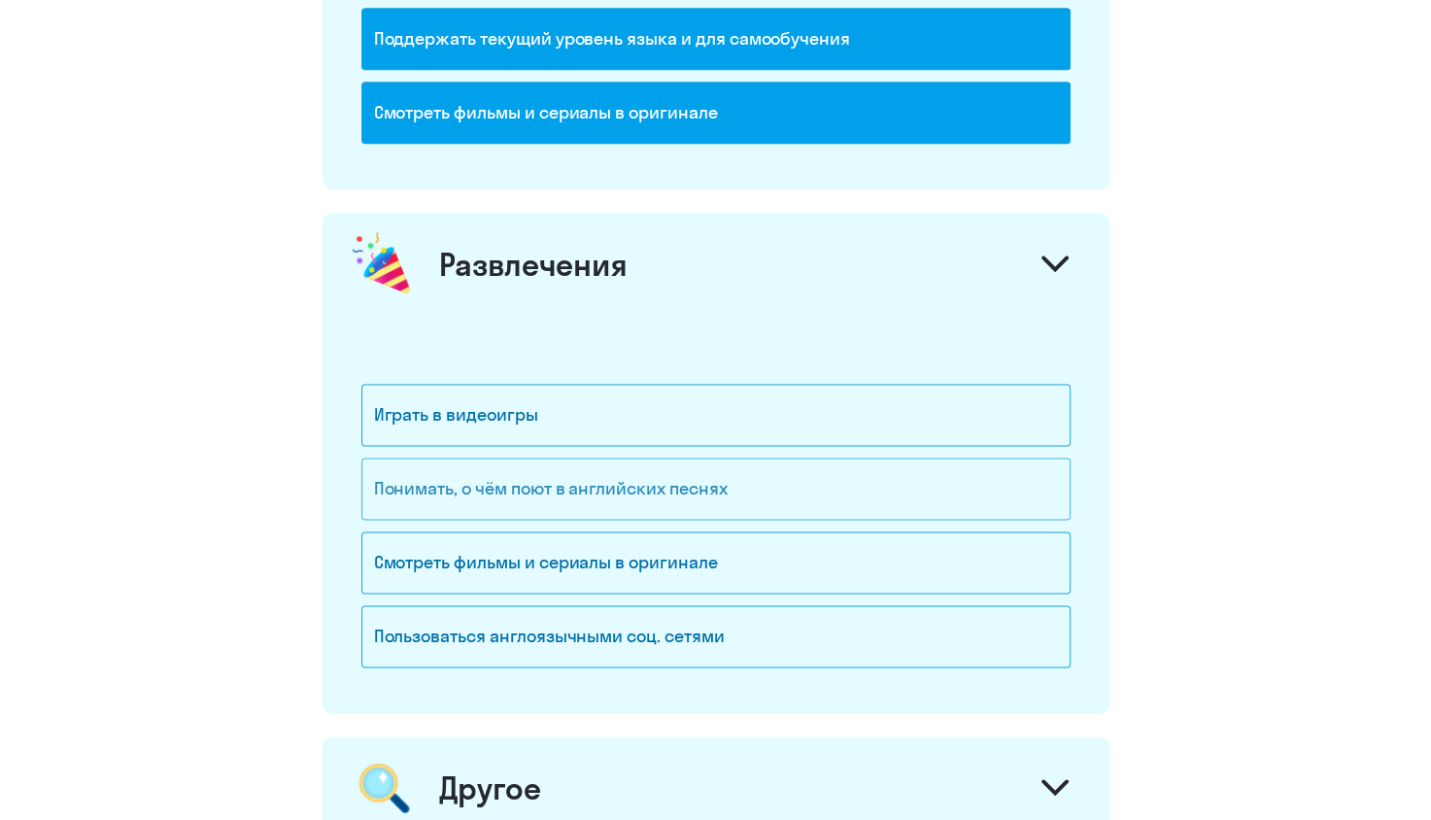
click at [711, 488] on div "Понимать, о чём поют в английских песнях" at bounding box center [715, 489] width 709 height 62
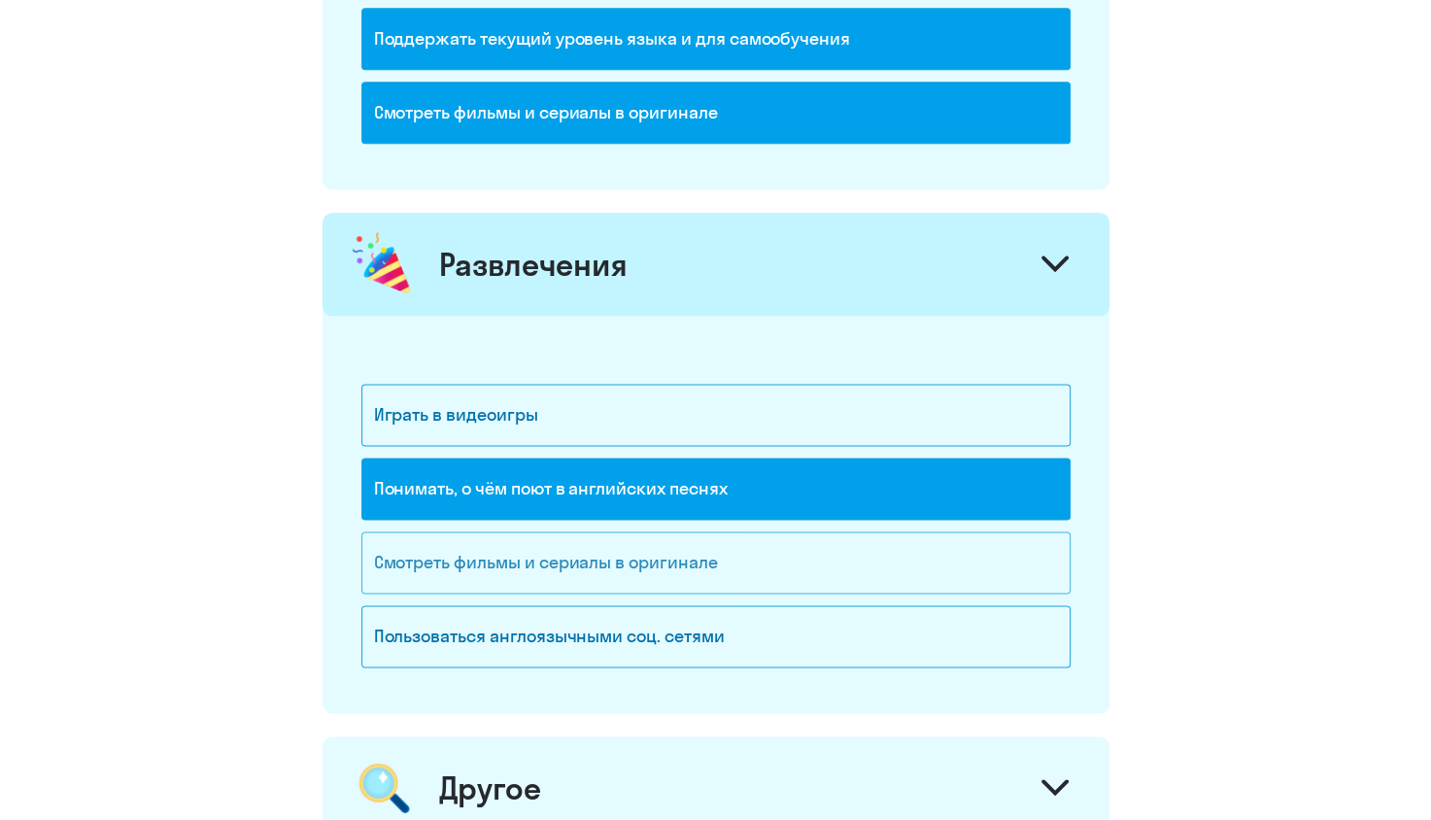
click at [700, 560] on div "Смотреть фильмы и сериалы в оригинале" at bounding box center [715, 562] width 709 height 62
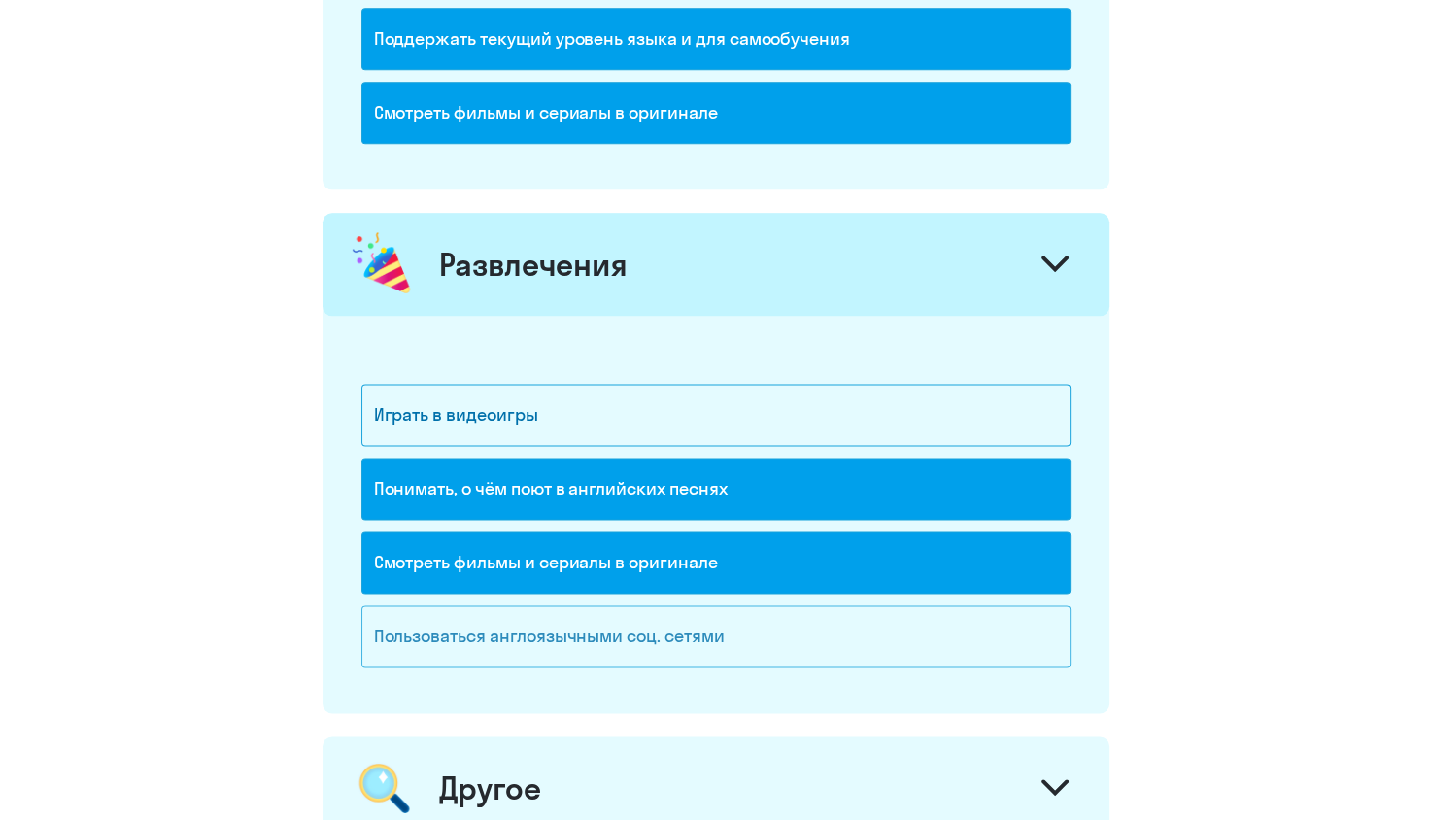
click at [807, 618] on div "Пользоваться англоязычными соц. сетями" at bounding box center [715, 636] width 709 height 62
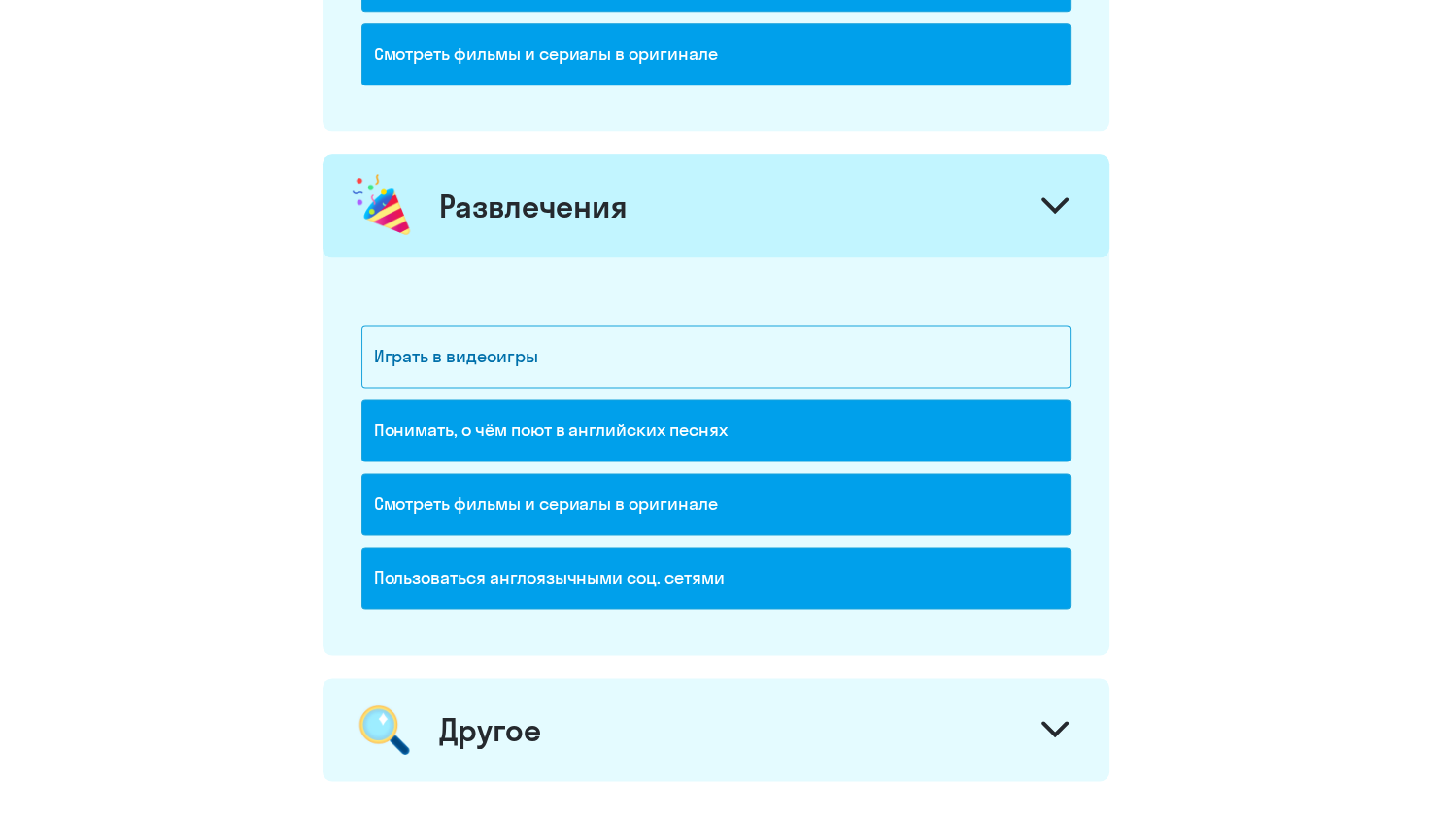
scroll to position [2688, 0]
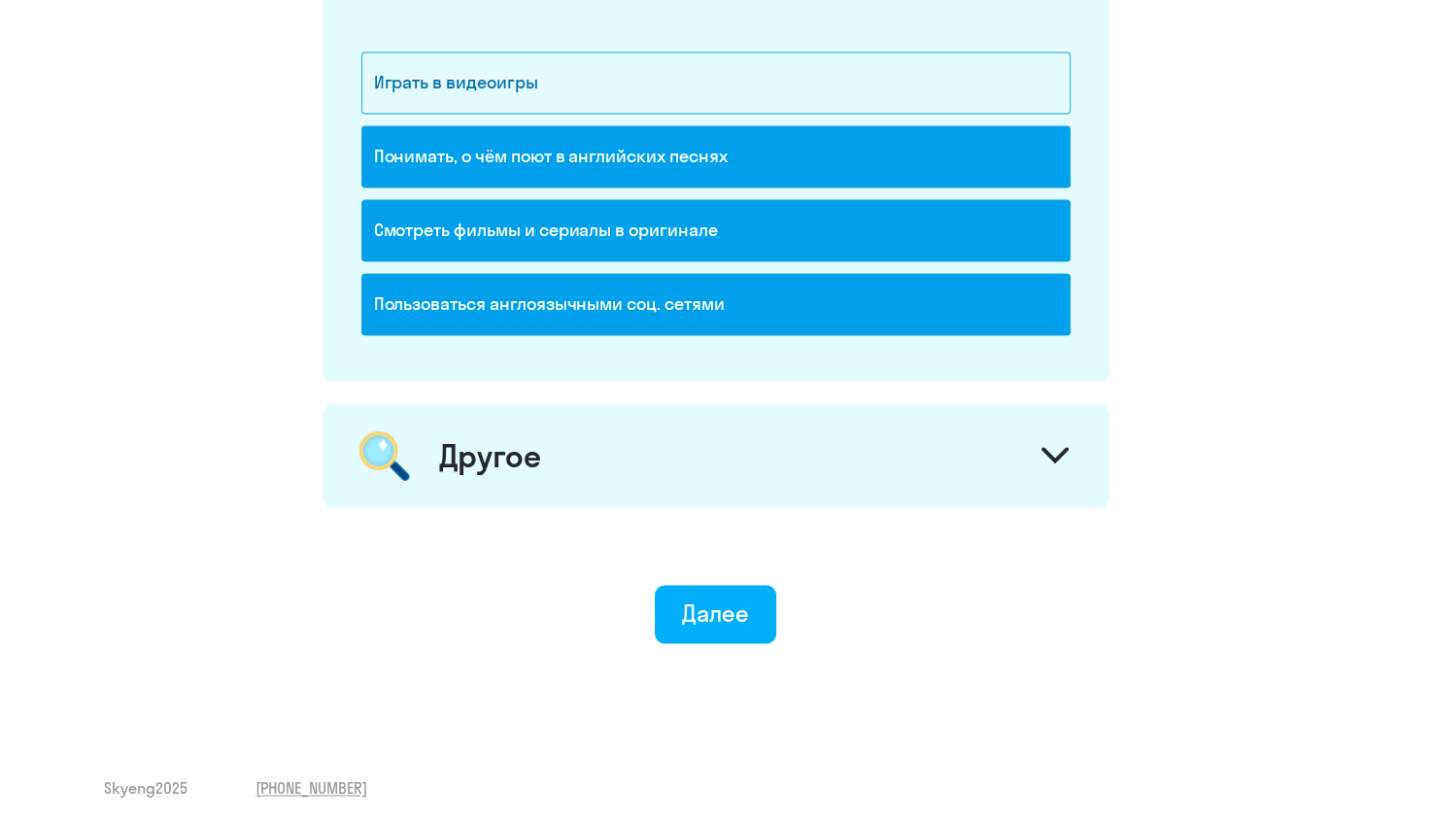
click at [1027, 431] on div "Другое" at bounding box center [715, 455] width 787 height 103
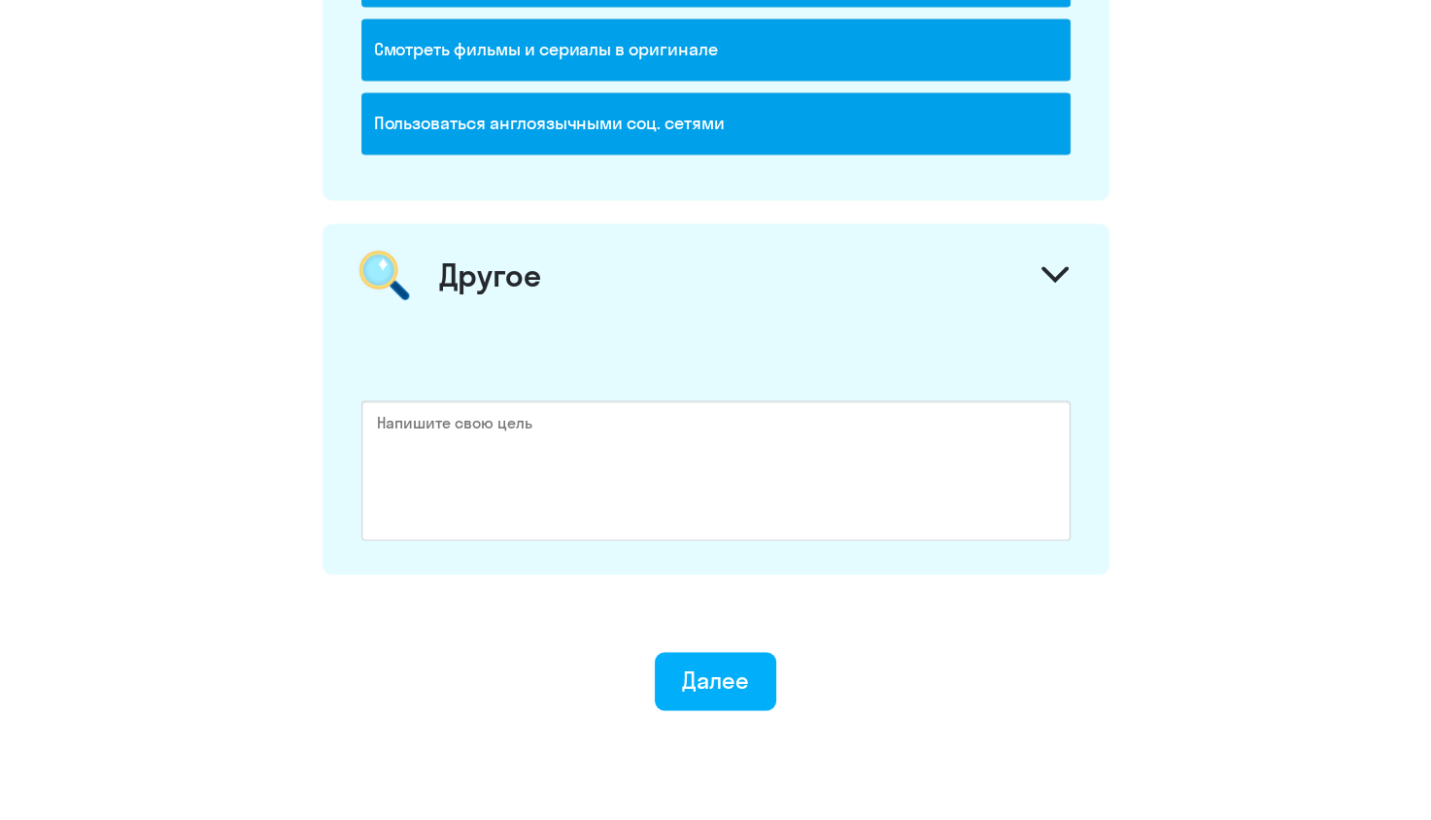
scroll to position [2934, 0]
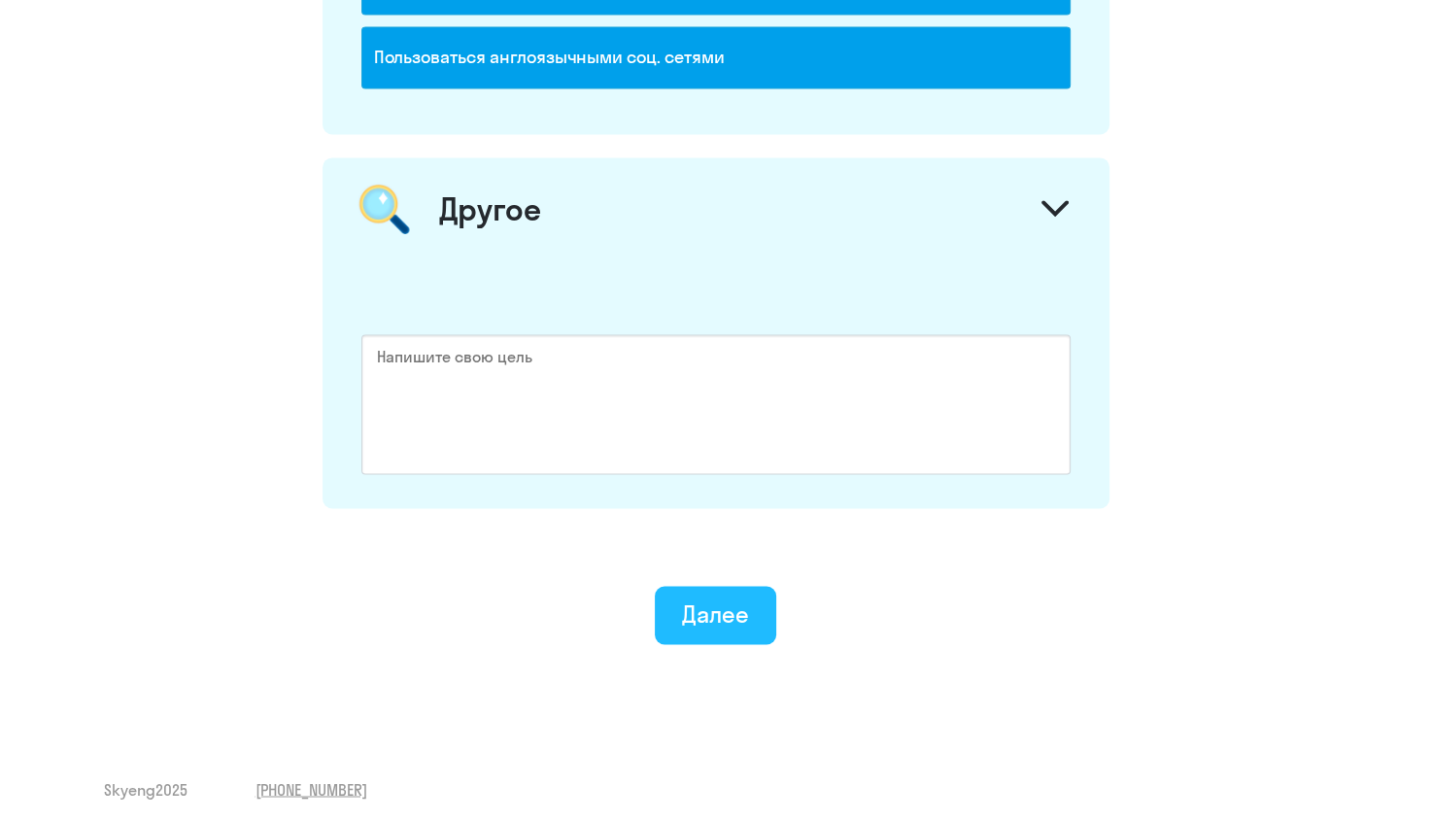
click at [677, 610] on button "Далее" at bounding box center [715, 615] width 121 height 58
